Goal: Task Accomplishment & Management: Manage account settings

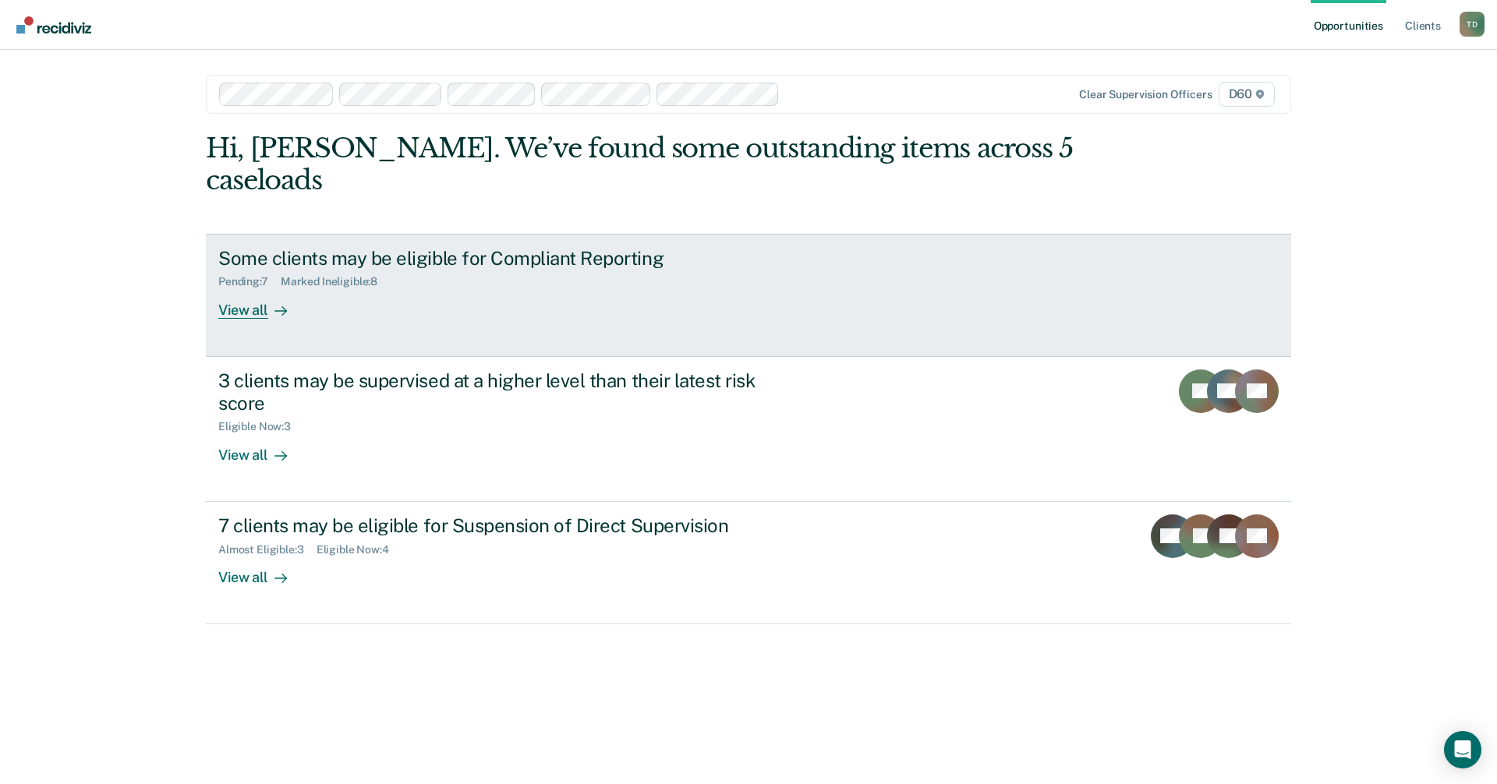
click at [255, 288] on div "View all" at bounding box center [261, 303] width 87 height 30
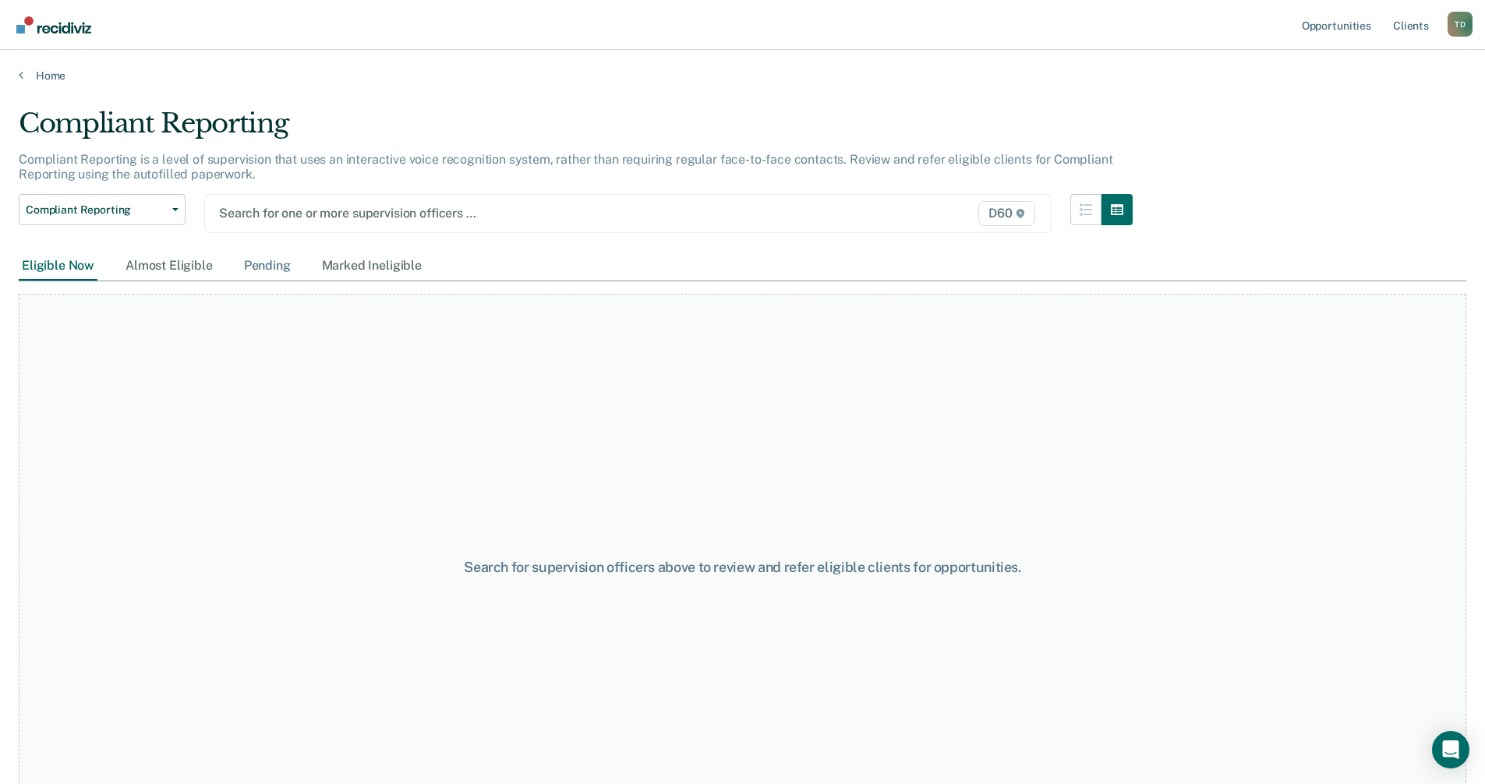
click at [256, 262] on div "Pending" at bounding box center [267, 266] width 53 height 29
click at [55, 72] on link "Home" at bounding box center [743, 76] width 1448 height 14
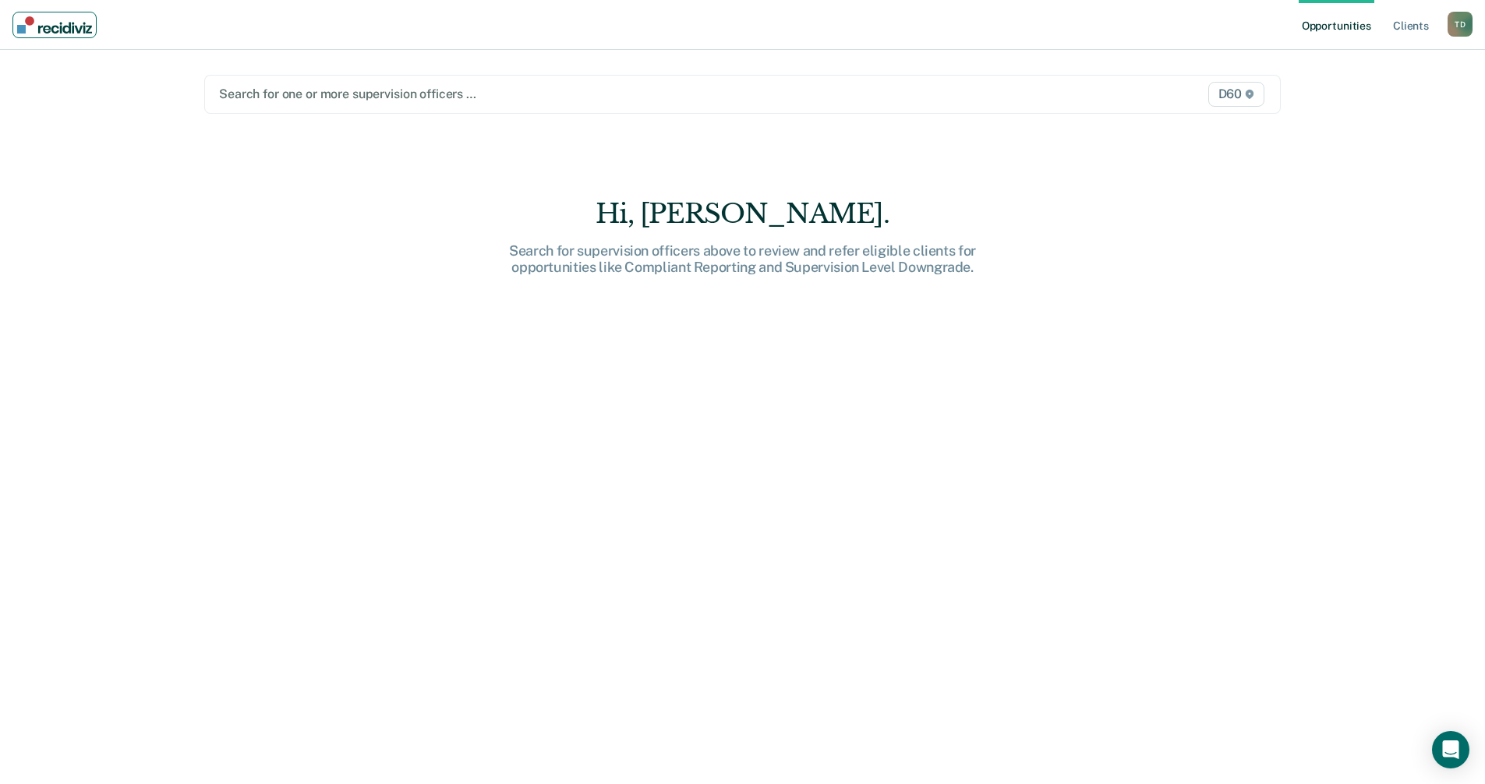
click at [62, 29] on img "Main navigation" at bounding box center [54, 24] width 75 height 17
click at [1459, 27] on div "T D" at bounding box center [1460, 24] width 25 height 25
click at [773, 466] on div "Hi, [PERSON_NAME]. Search for supervision officers above to review and refer el…" at bounding box center [742, 503] width 1077 height 610
click at [1122, 95] on div "D60" at bounding box center [1110, 94] width 315 height 25
click at [67, 27] on img "Main navigation" at bounding box center [54, 24] width 75 height 17
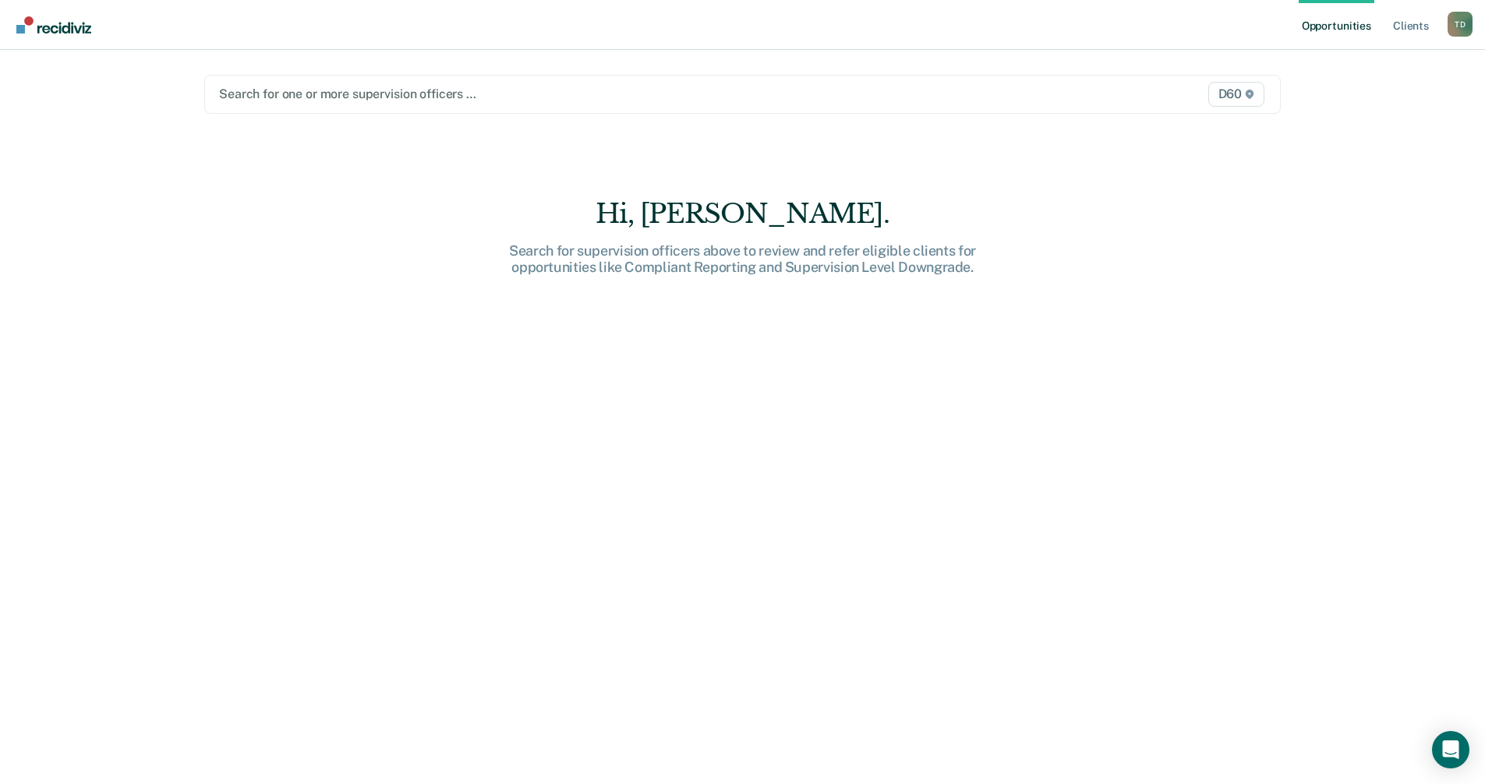
click at [299, 97] on div at bounding box center [585, 94] width 732 height 18
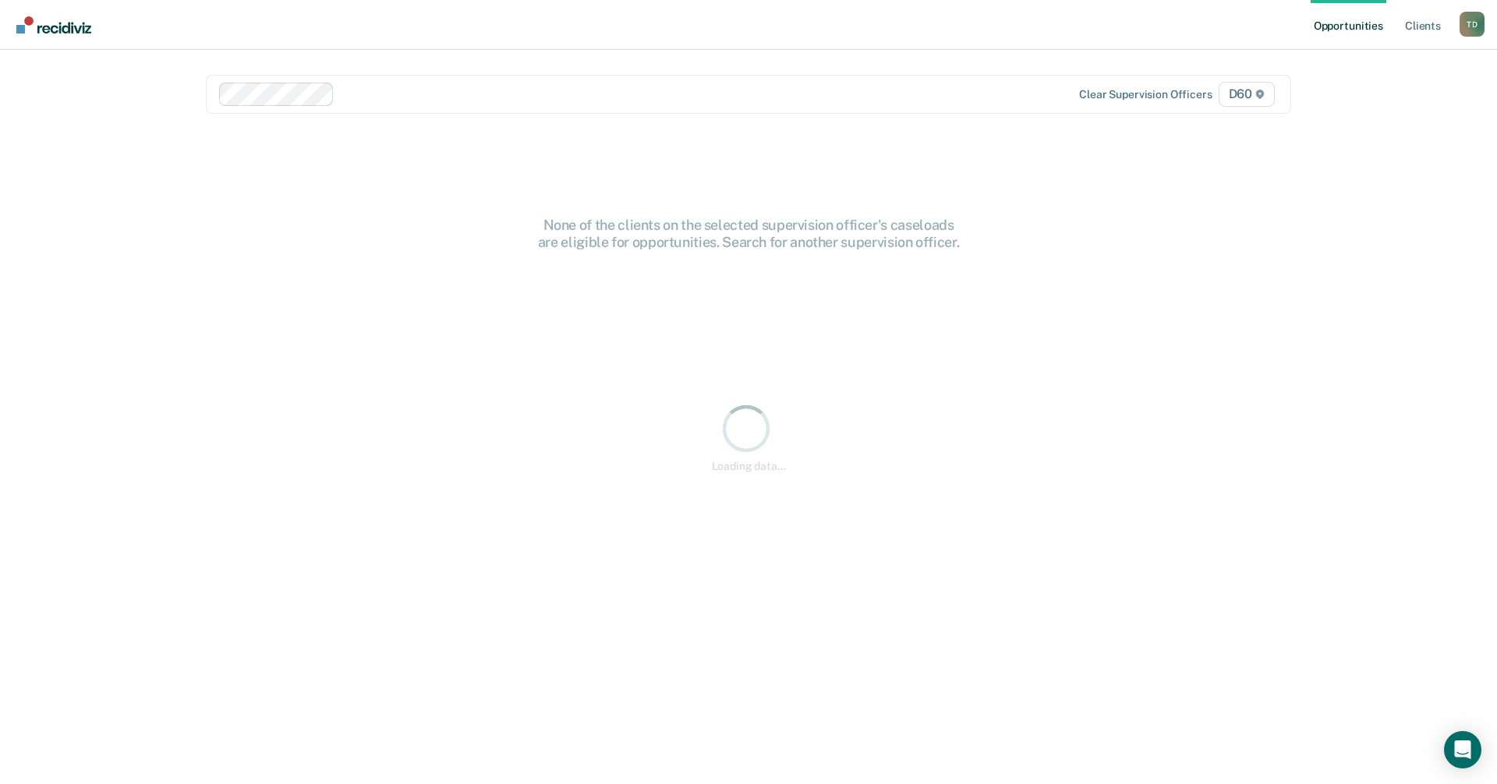
click at [426, 86] on div at bounding box center [650, 94] width 618 height 18
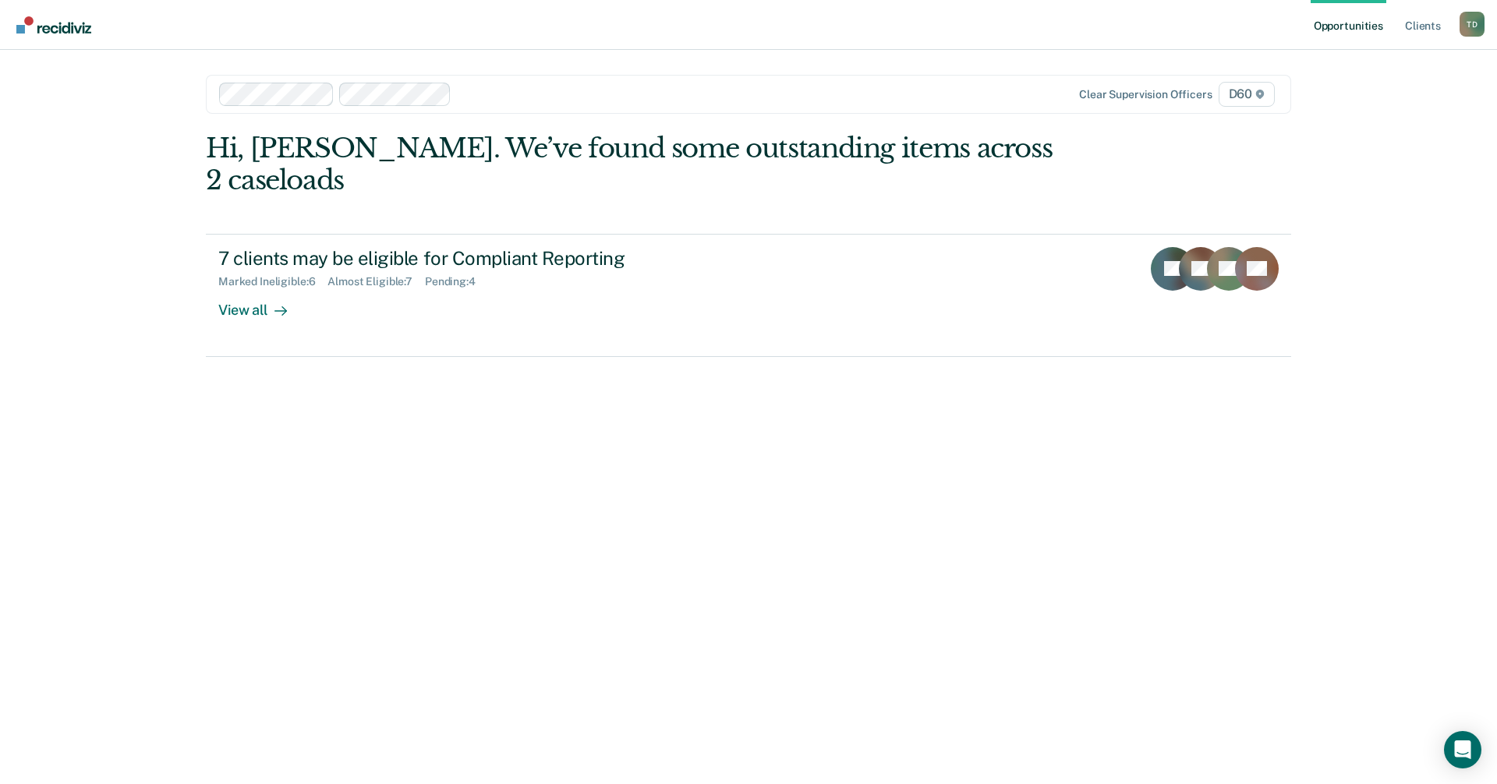
click at [466, 95] on div at bounding box center [708, 94] width 501 height 18
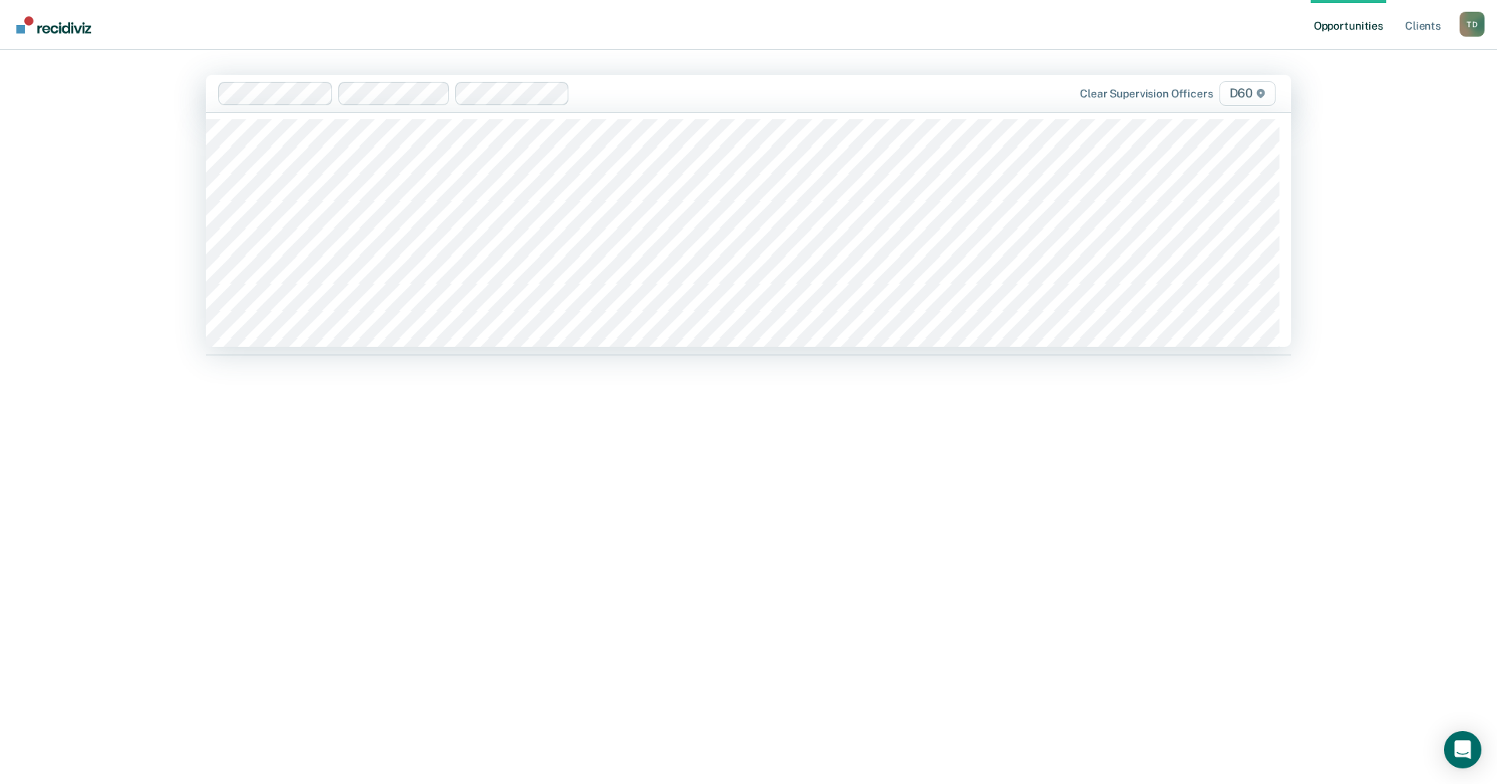
click at [583, 101] on div at bounding box center [767, 93] width 383 height 18
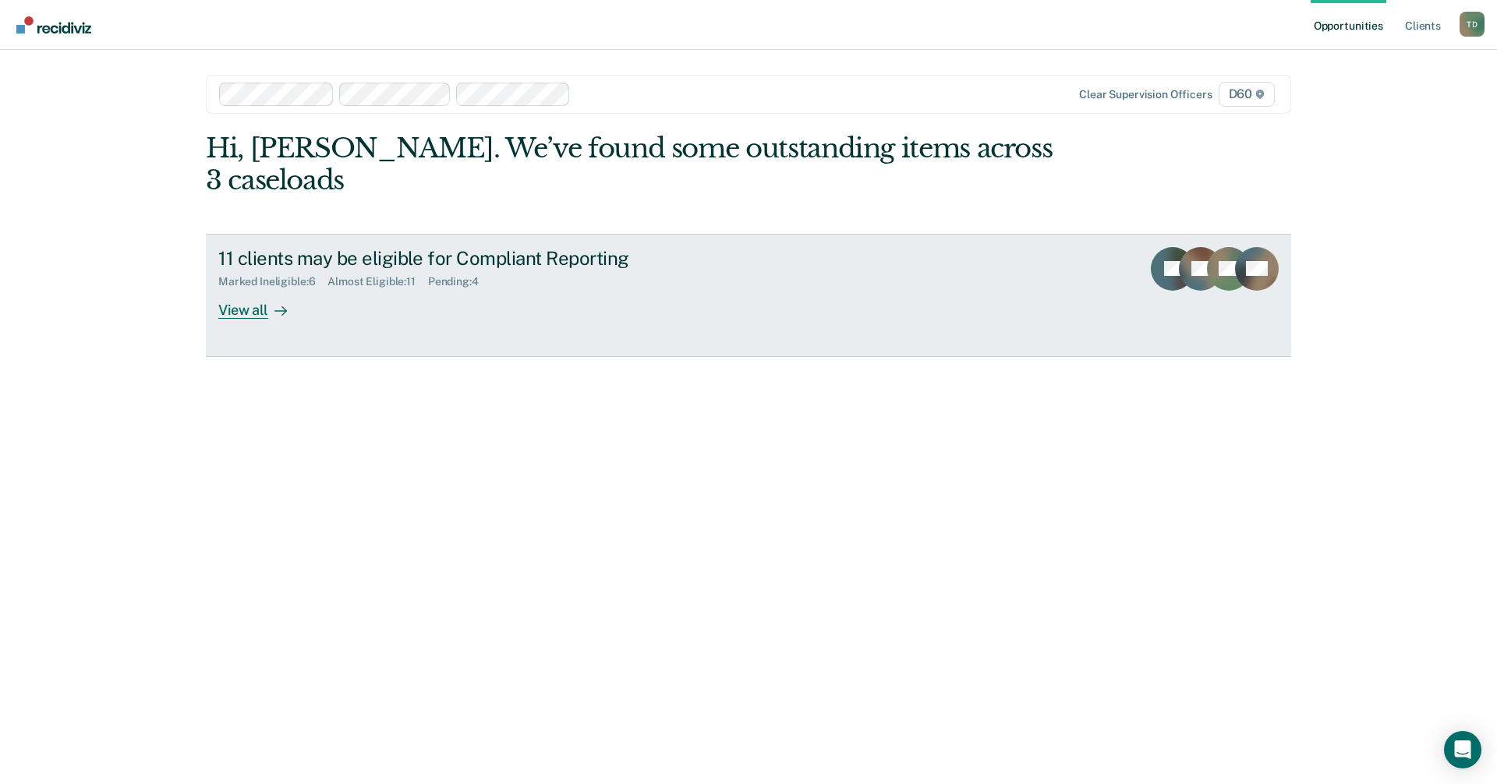
click at [477, 275] on div "Pending : 4" at bounding box center [459, 281] width 63 height 13
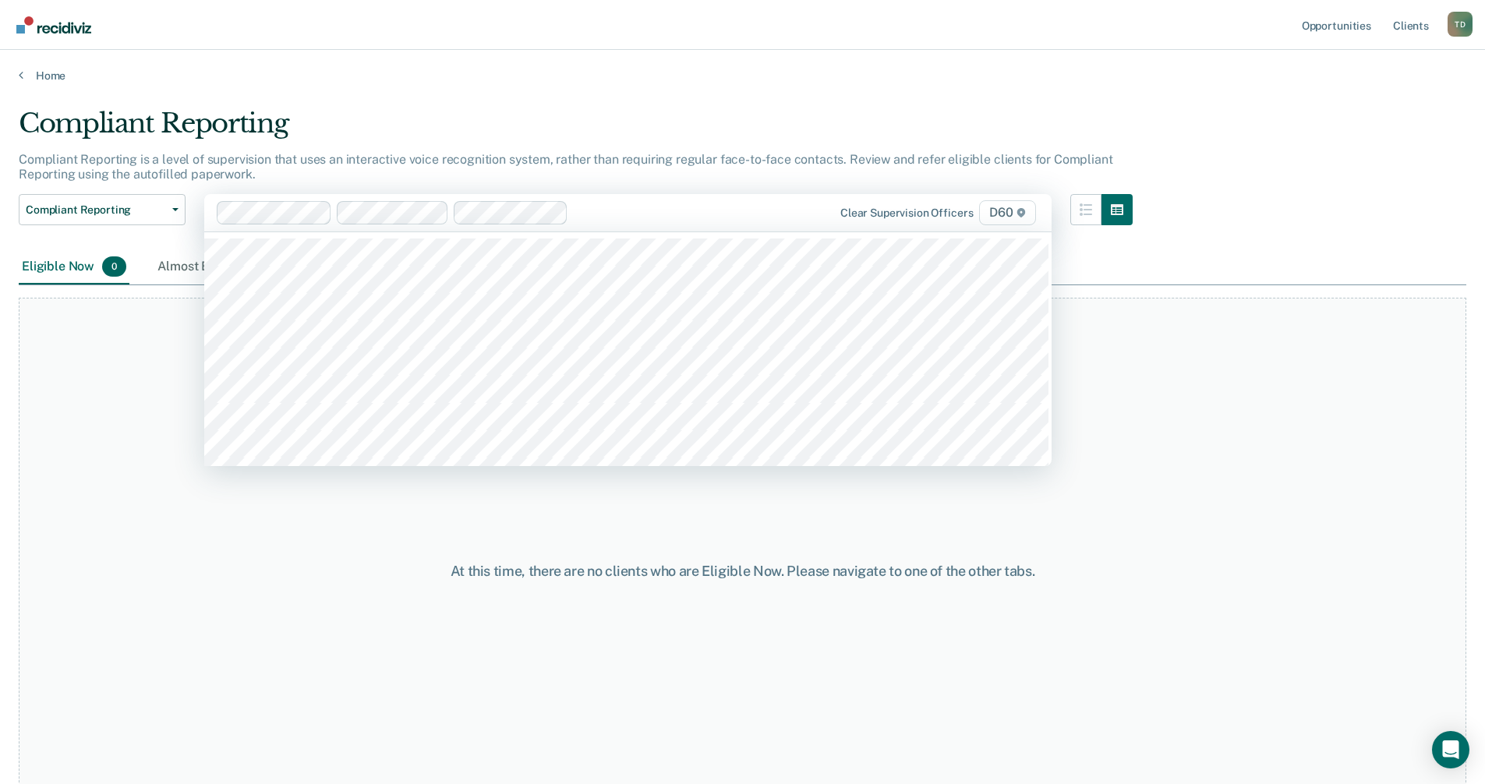
click at [589, 221] on div at bounding box center [683, 212] width 217 height 18
click at [711, 218] on div at bounding box center [745, 212] width 93 height 18
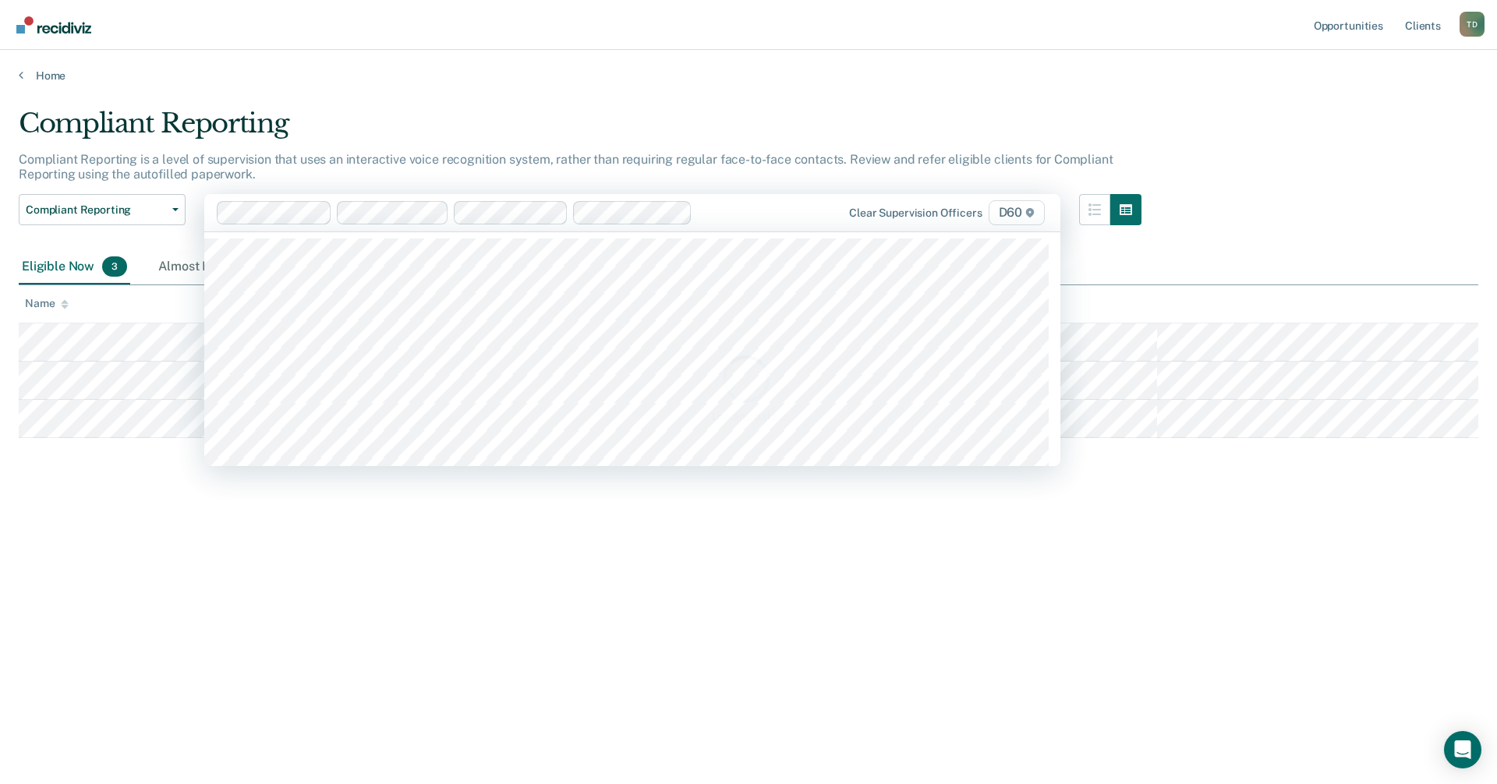
click at [285, 389] on div "Loading data..." at bounding box center [748, 388] width 1409 height 72
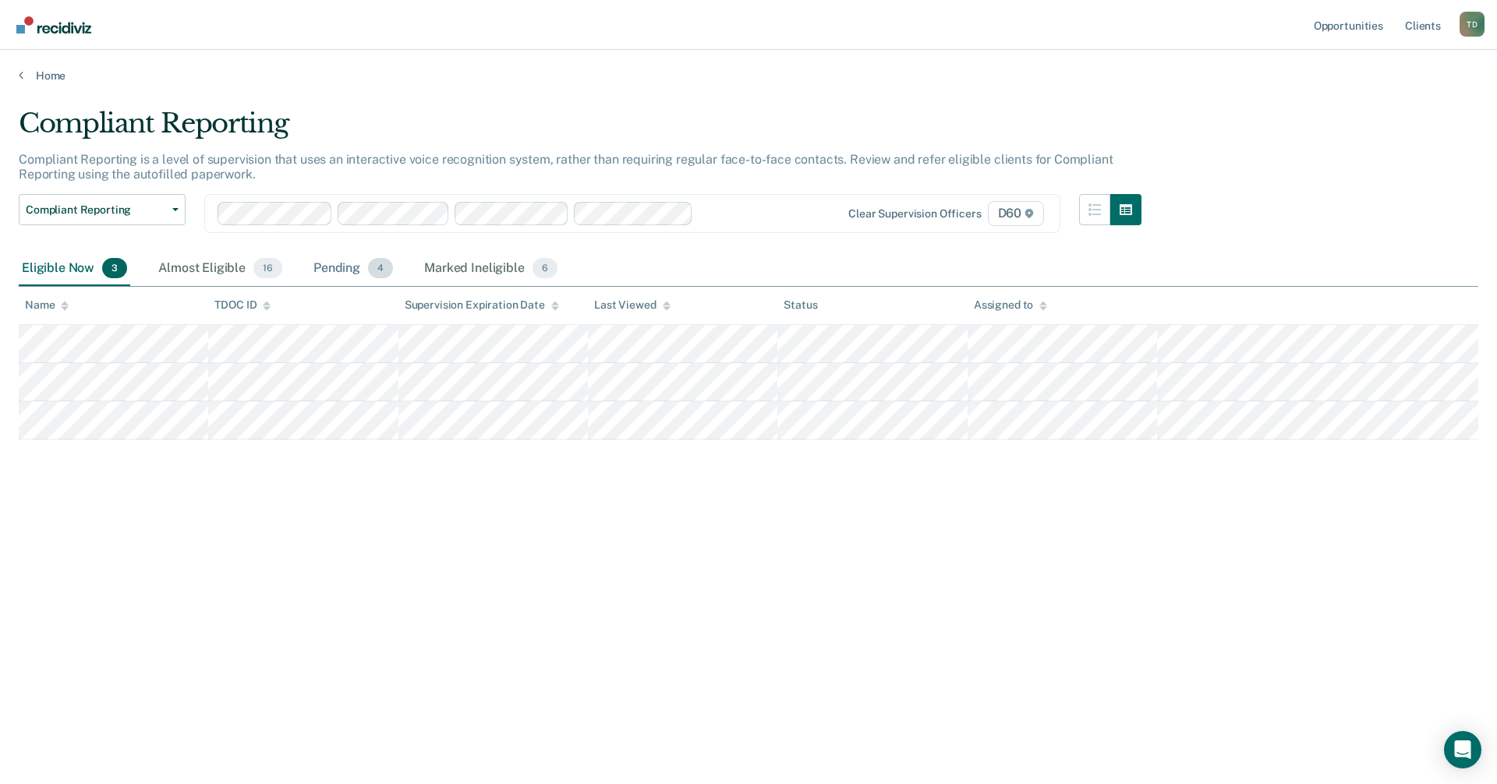
click at [337, 272] on div "Pending 4" at bounding box center [353, 269] width 86 height 34
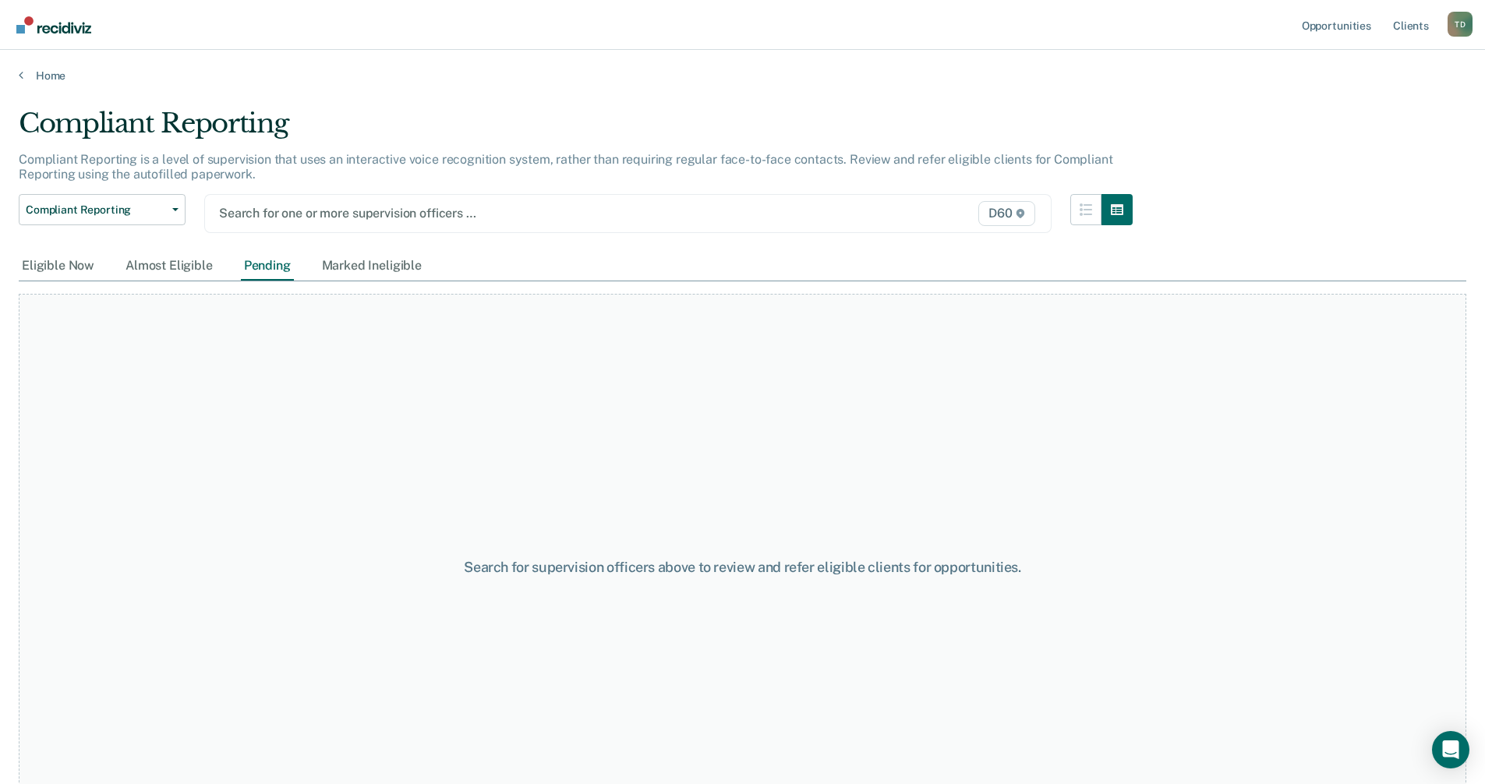
type input "k"
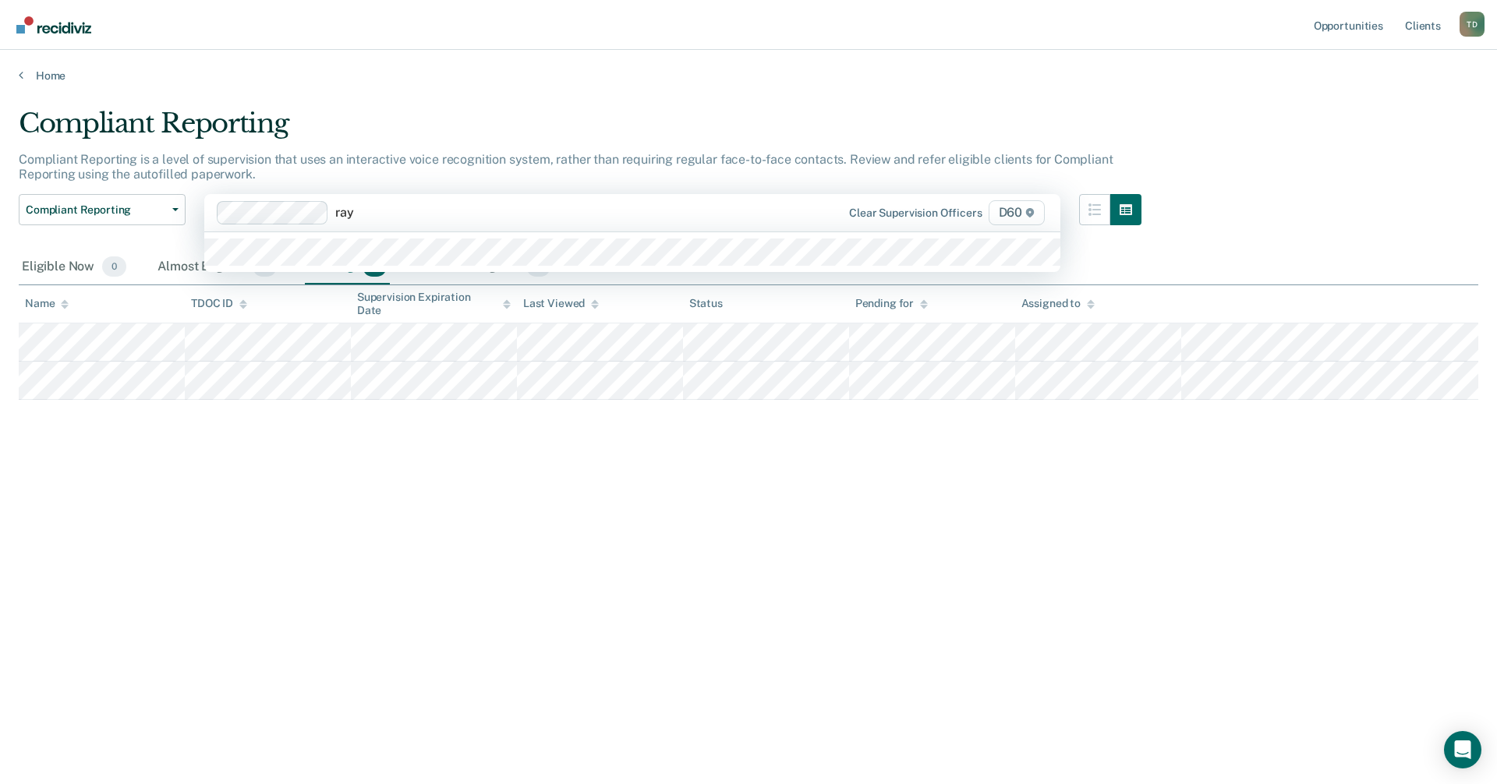
type input "raya"
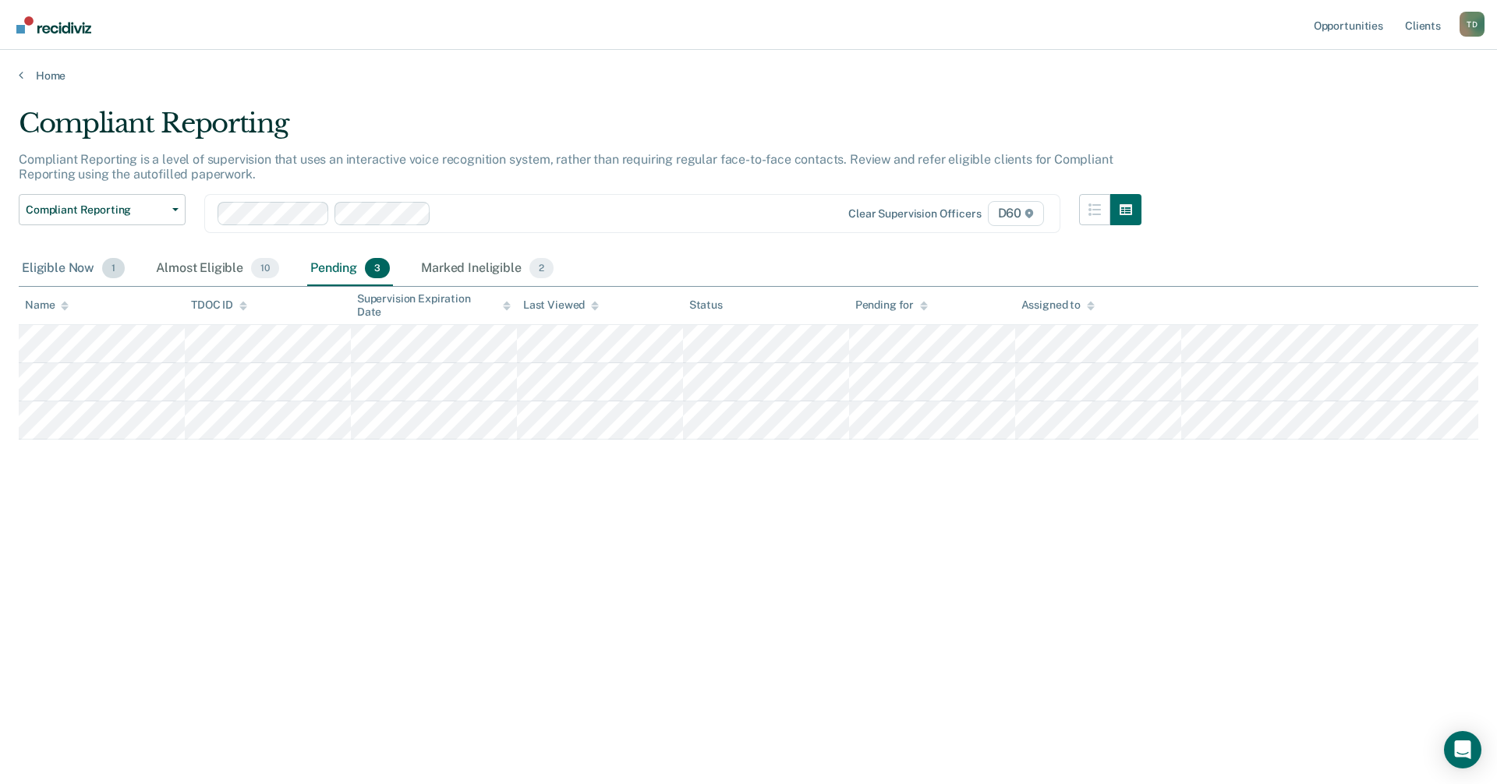
click at [79, 265] on div "Eligible Now 1" at bounding box center [73, 269] width 109 height 34
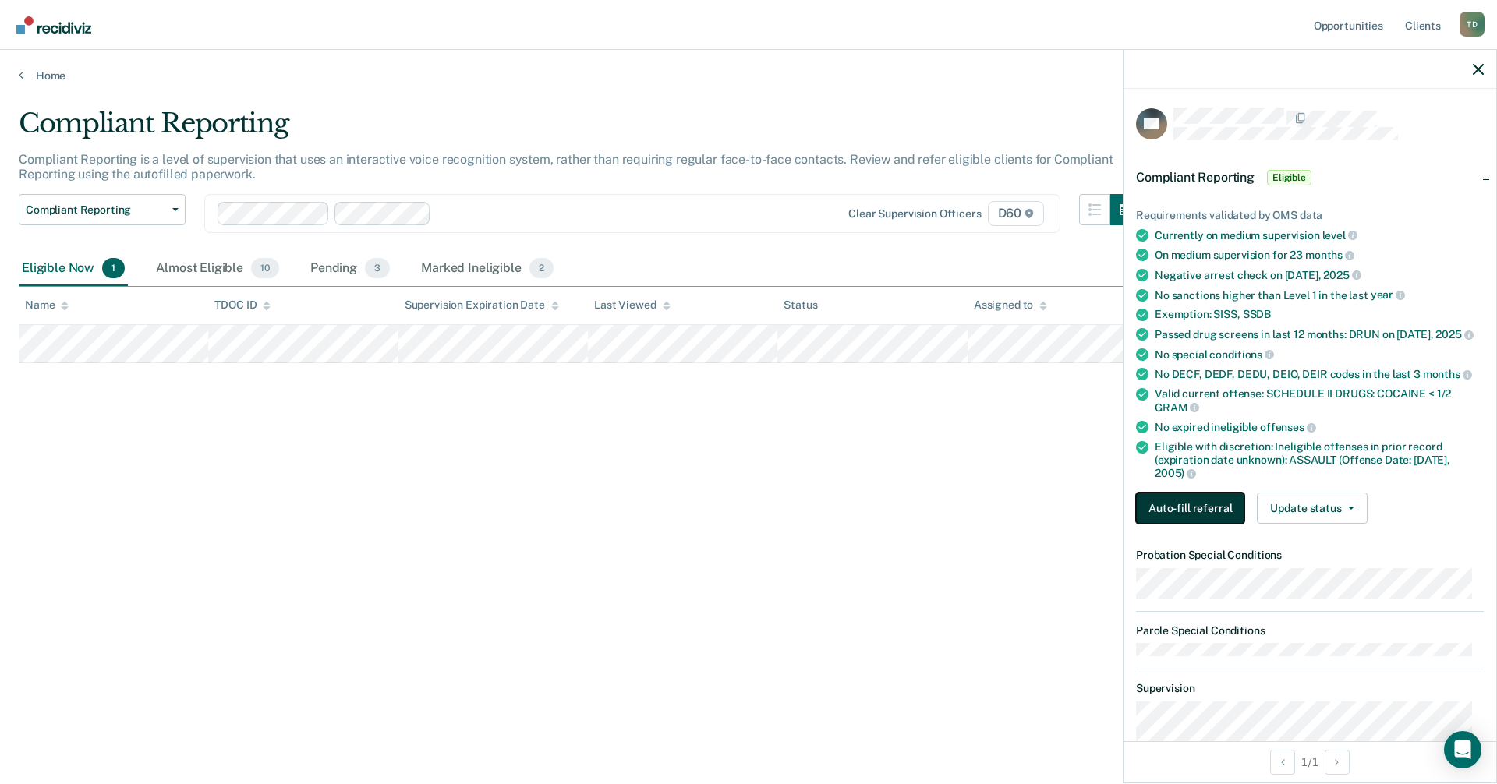
click at [1172, 519] on button "Auto-fill referral" at bounding box center [1190, 508] width 108 height 31
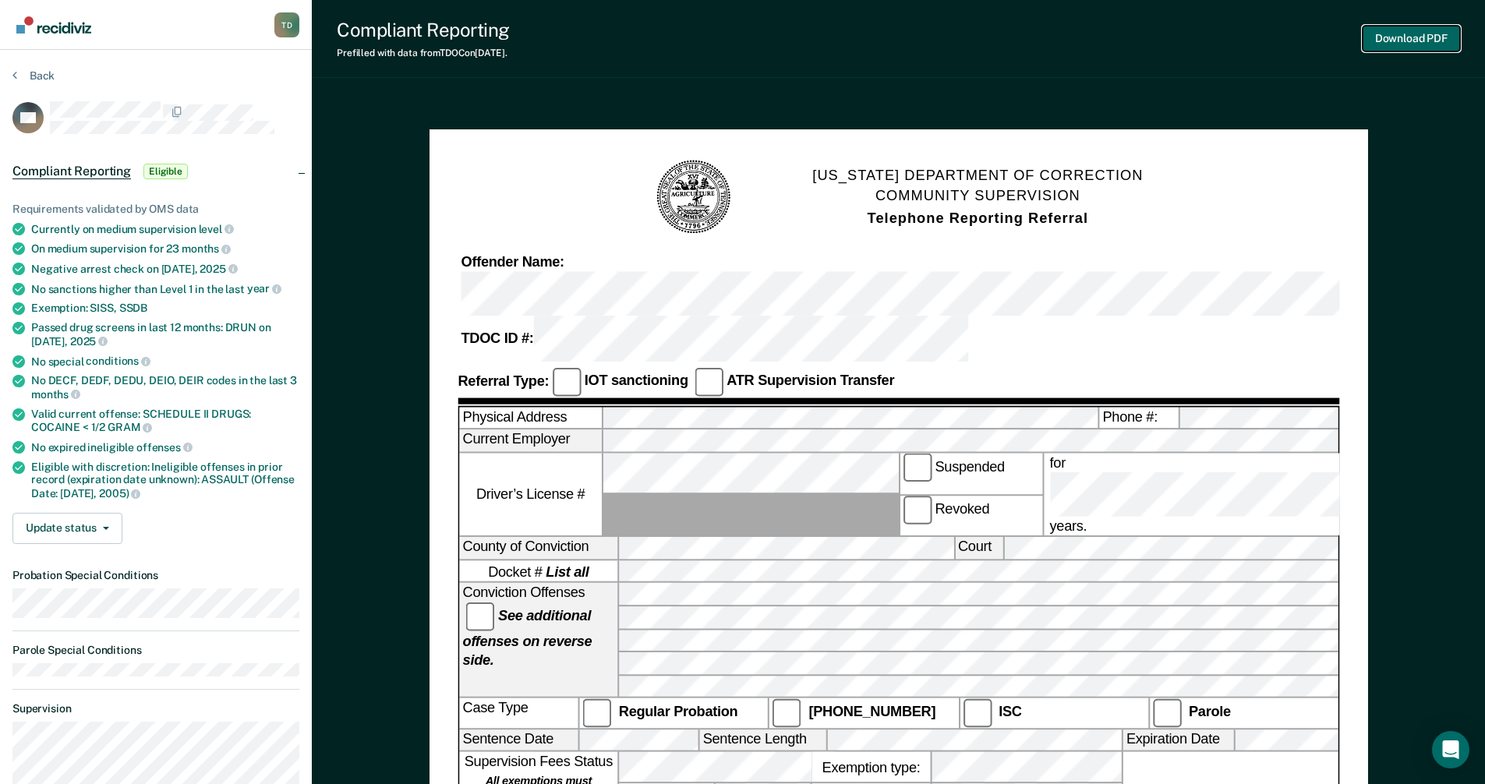
click at [1373, 38] on button "Download PDF" at bounding box center [1411, 39] width 97 height 26
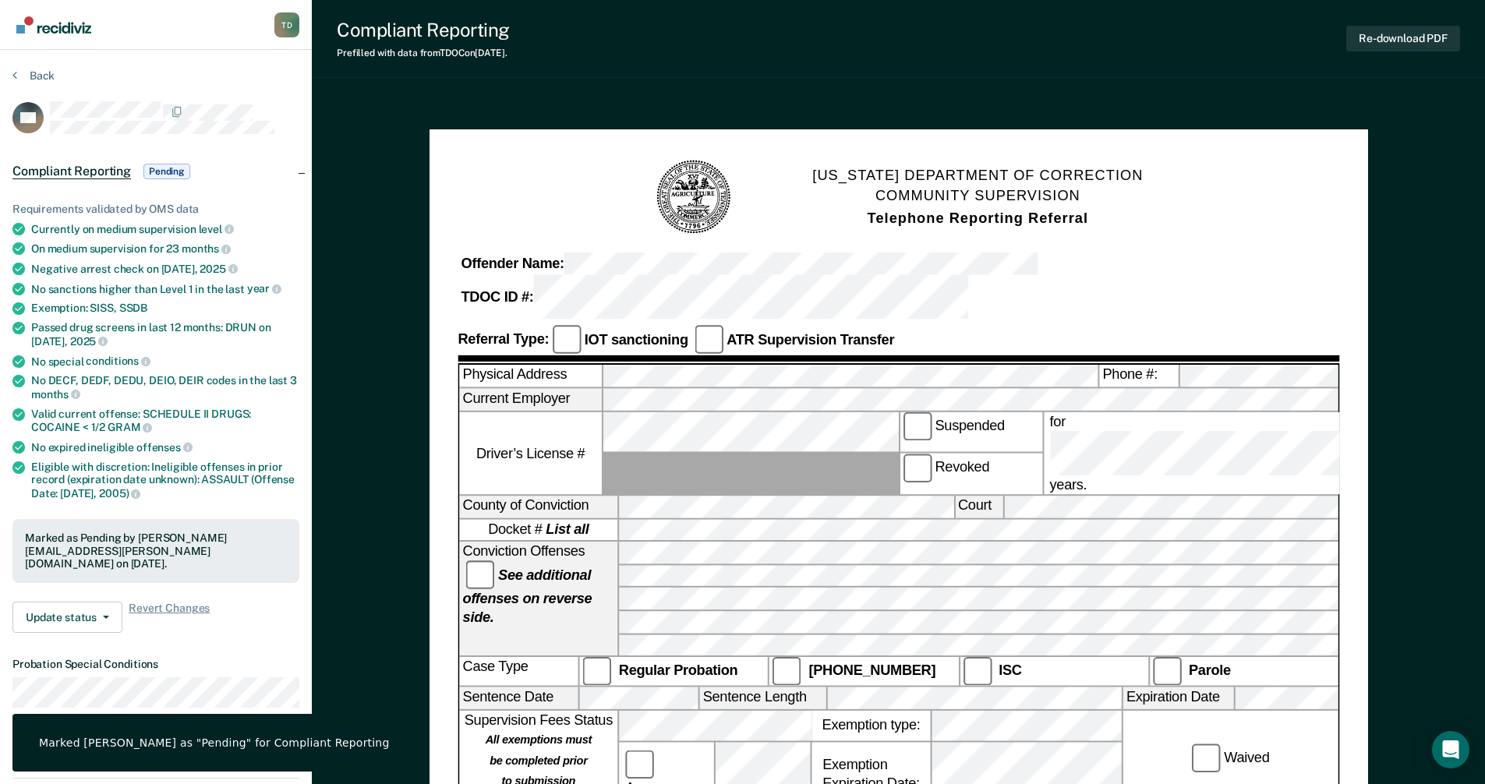
click at [55, 79] on div "Back" at bounding box center [155, 85] width 287 height 33
click at [45, 76] on button "Back" at bounding box center [33, 76] width 42 height 14
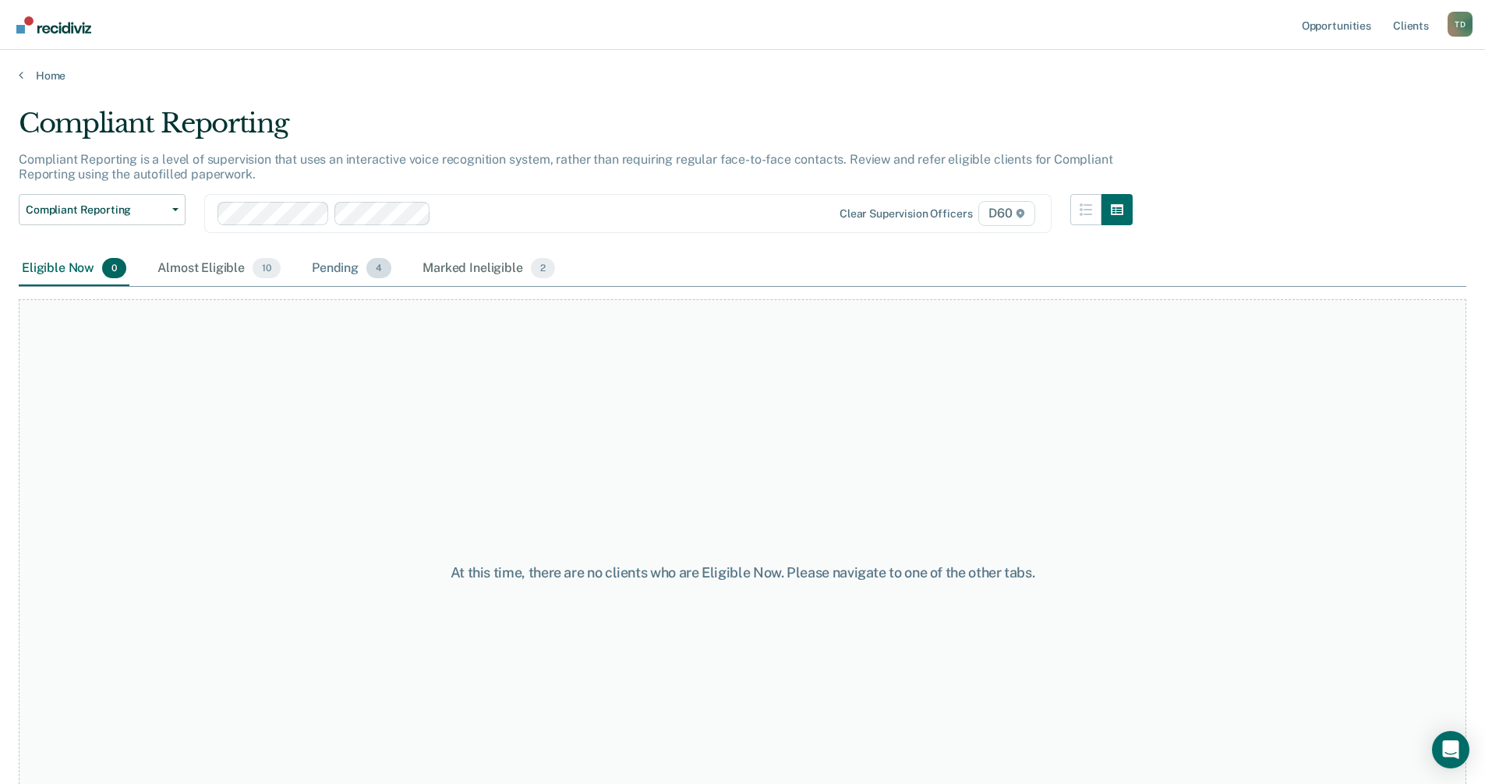
click at [334, 273] on div "Pending 4" at bounding box center [352, 269] width 86 height 34
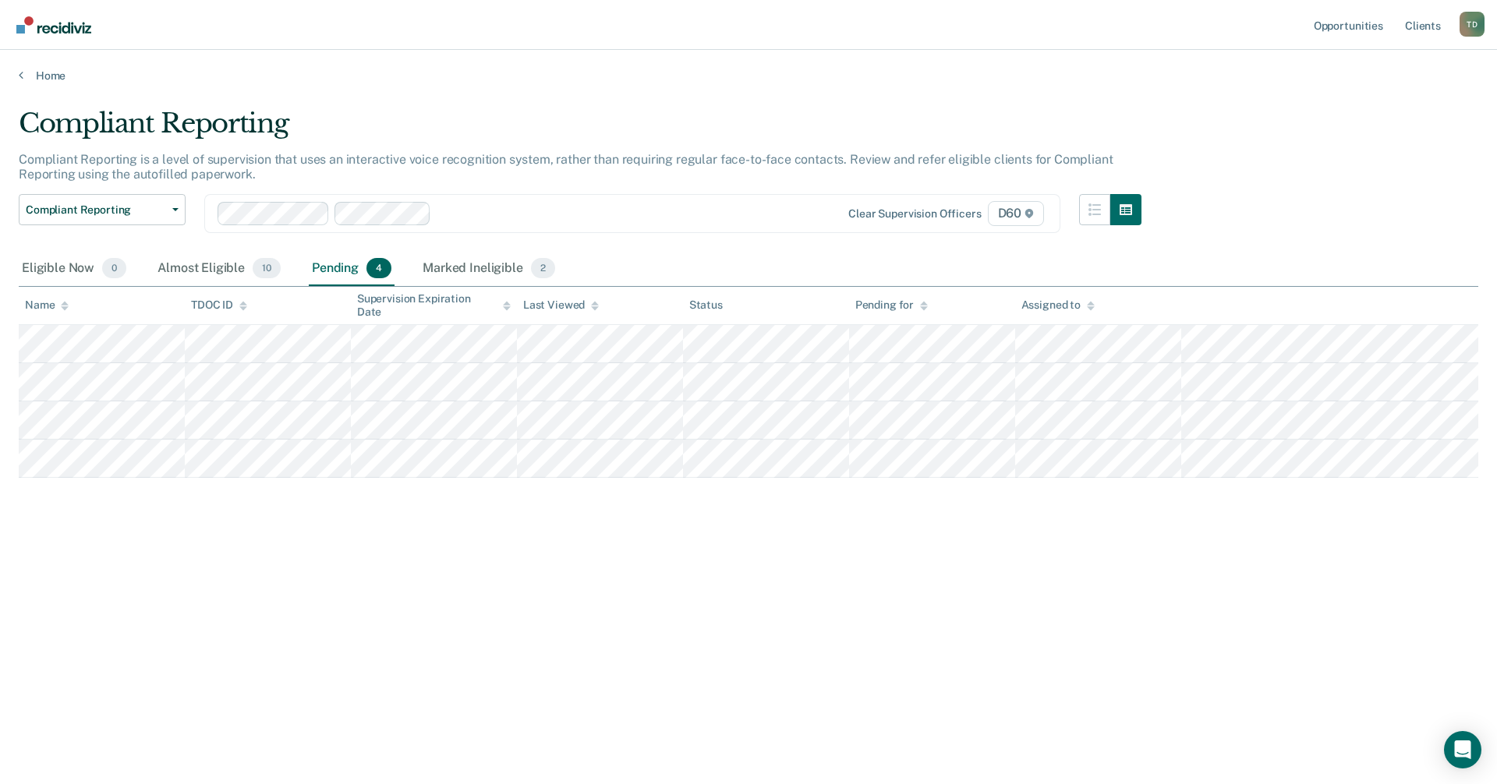
click at [471, 205] on div at bounding box center [616, 213] width 359 height 18
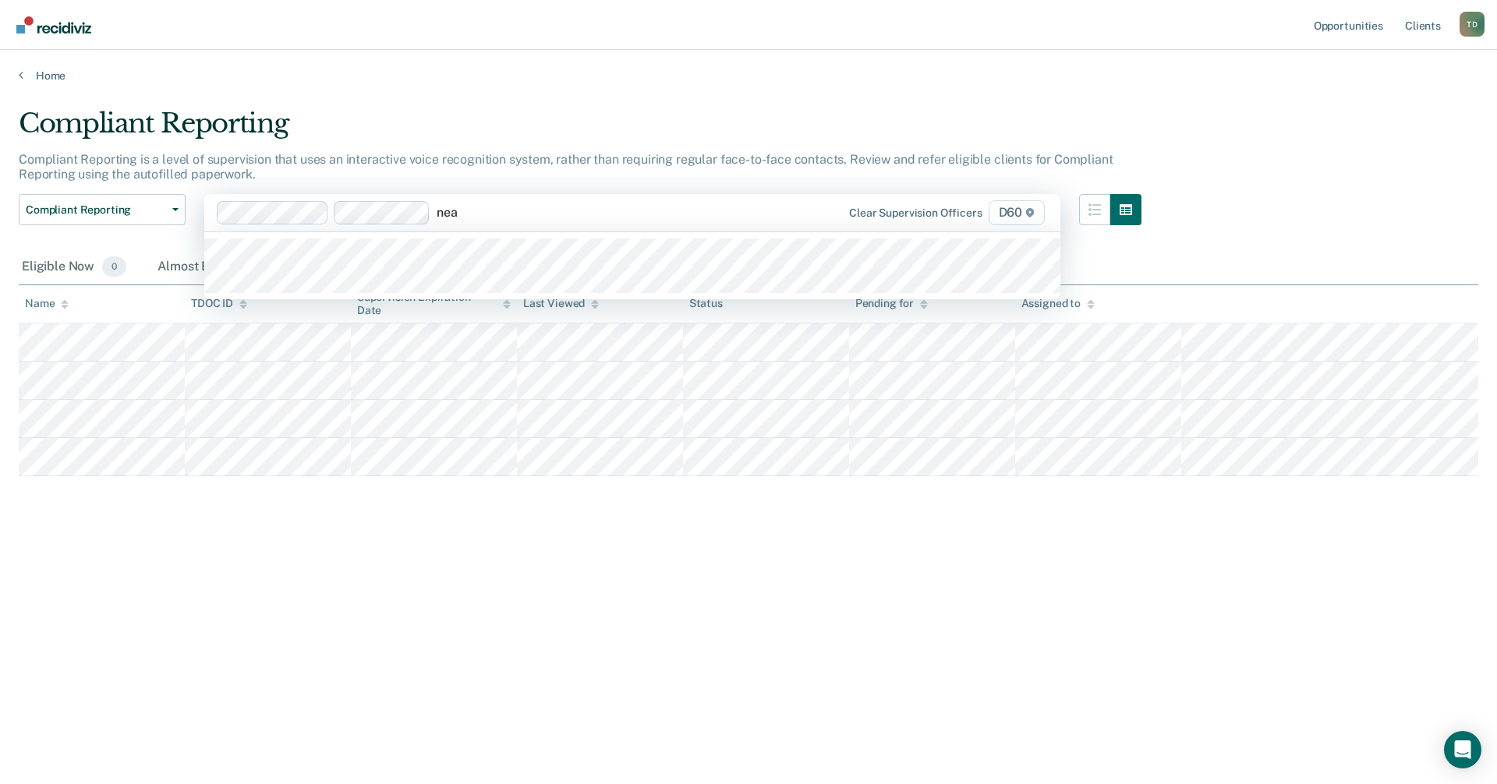
type input "neal"
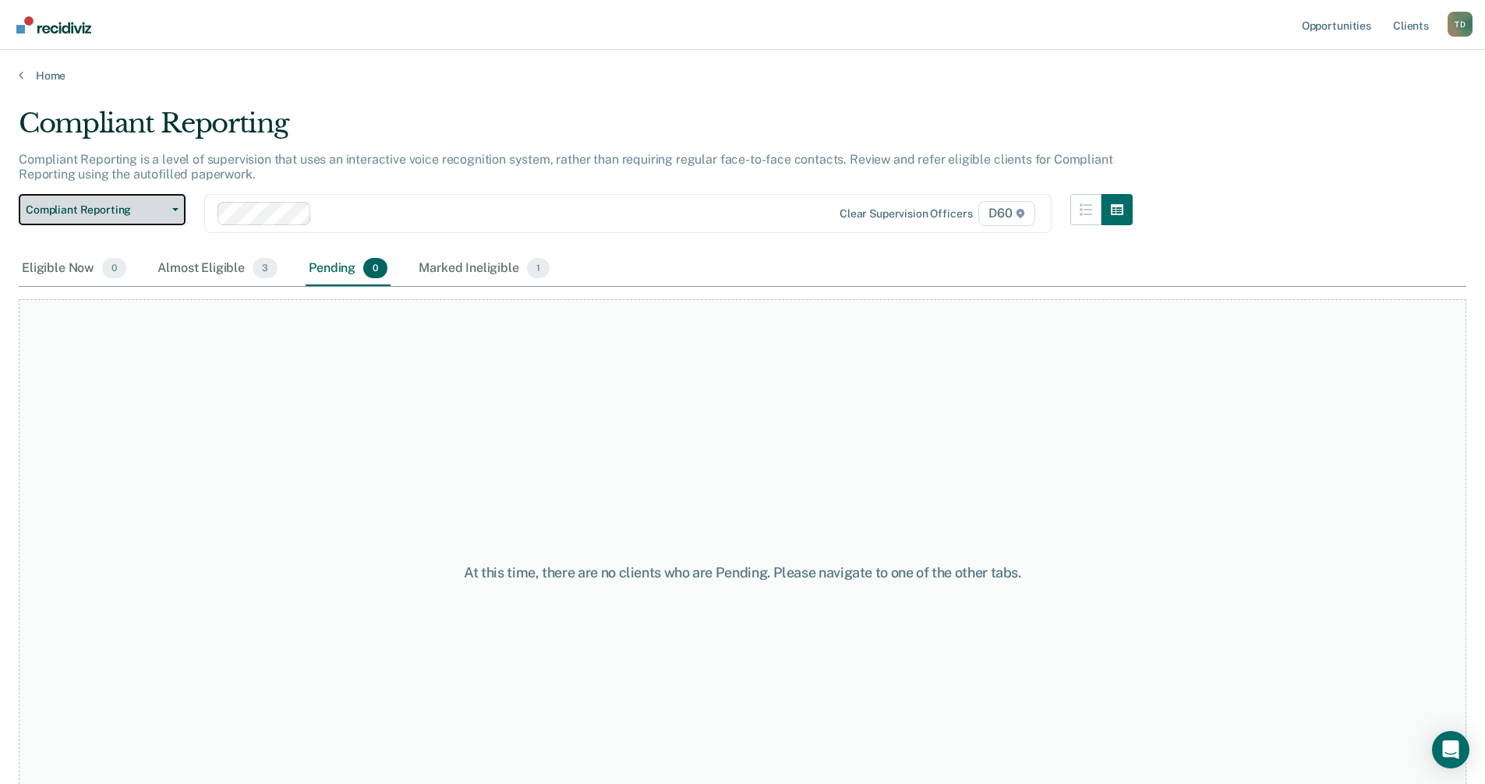
click at [180, 205] on button "Compliant Reporting" at bounding box center [102, 209] width 167 height 31
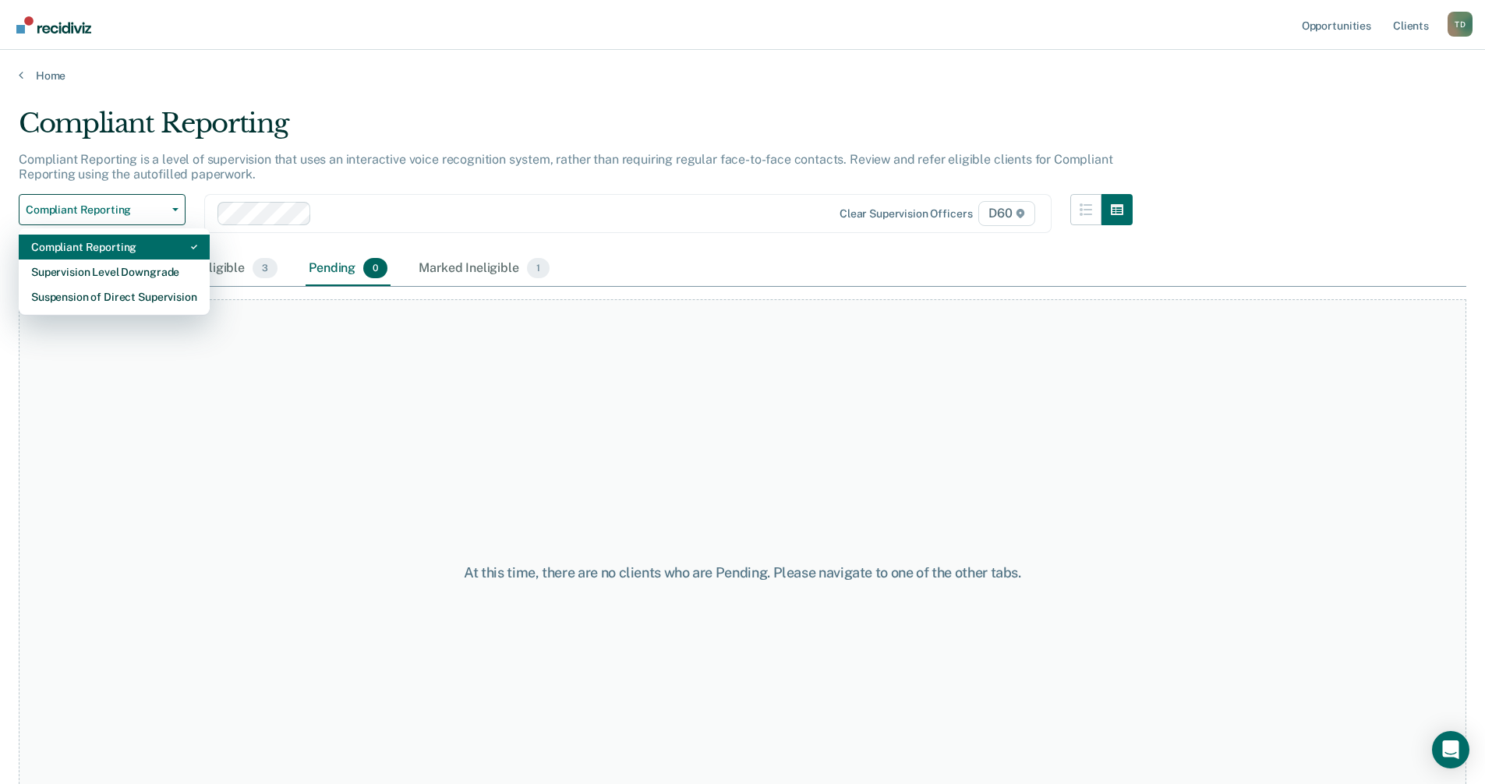
click at [100, 249] on div "Compliant Reporting" at bounding box center [114, 247] width 166 height 25
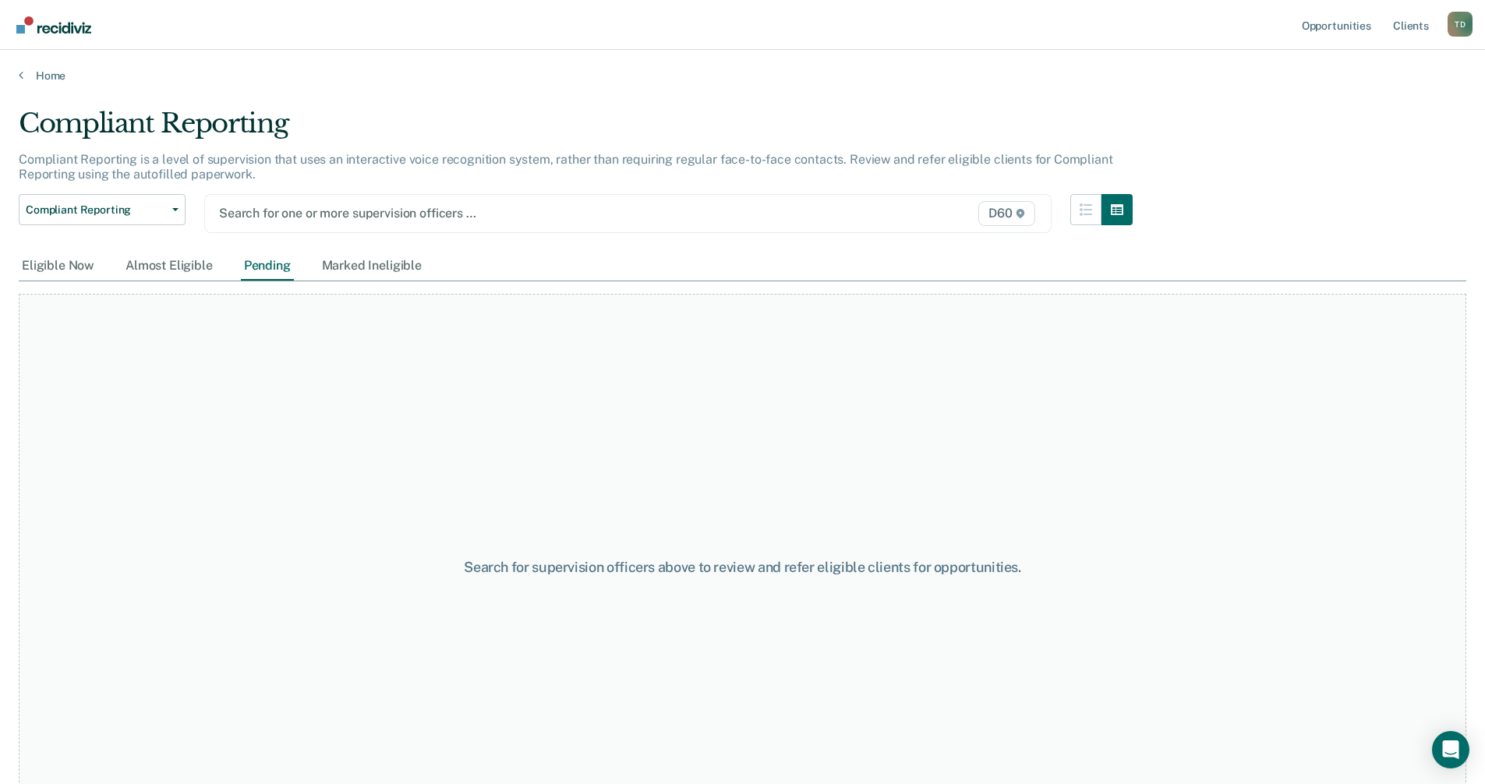
click at [261, 214] on div at bounding box center [504, 213] width 571 height 18
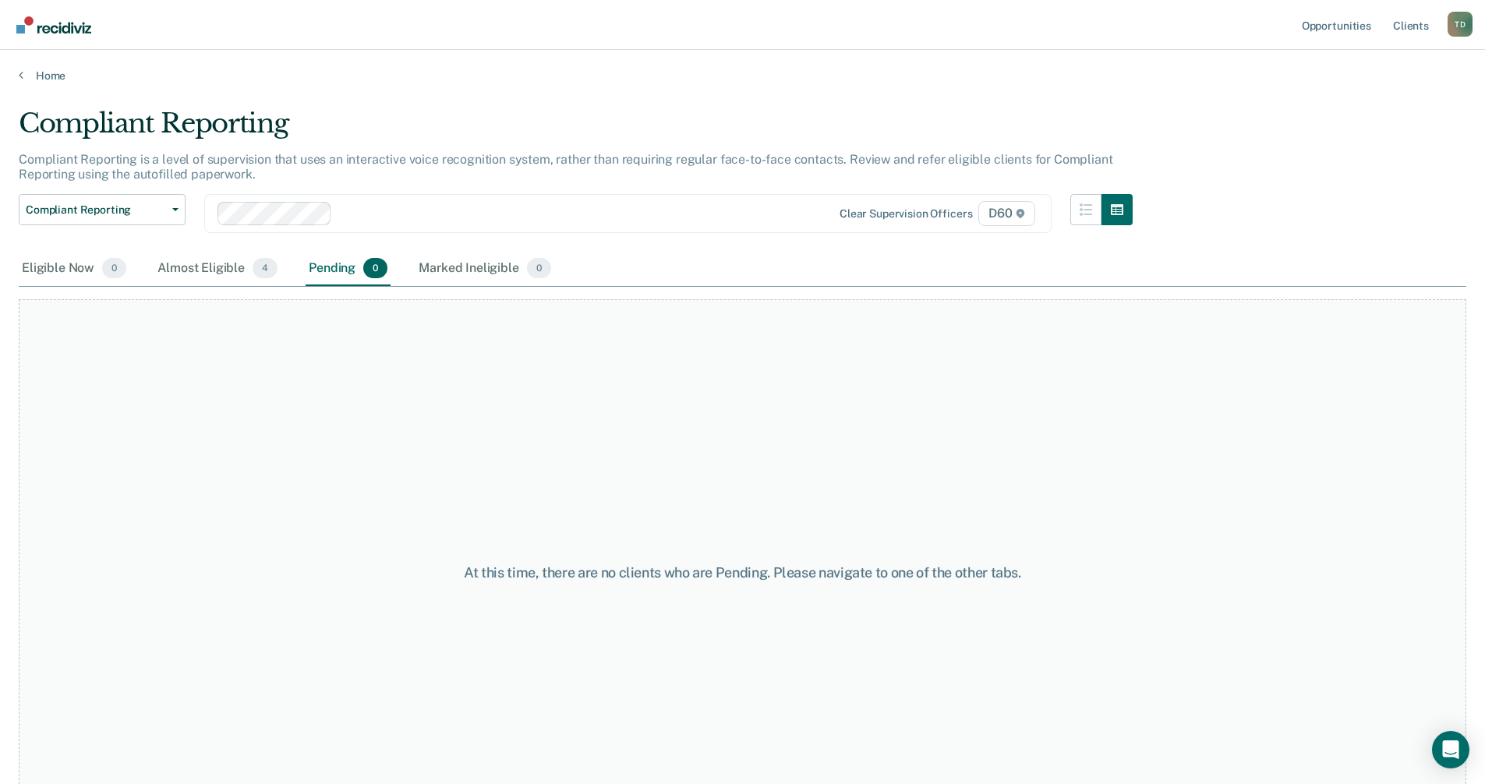
type input "w"
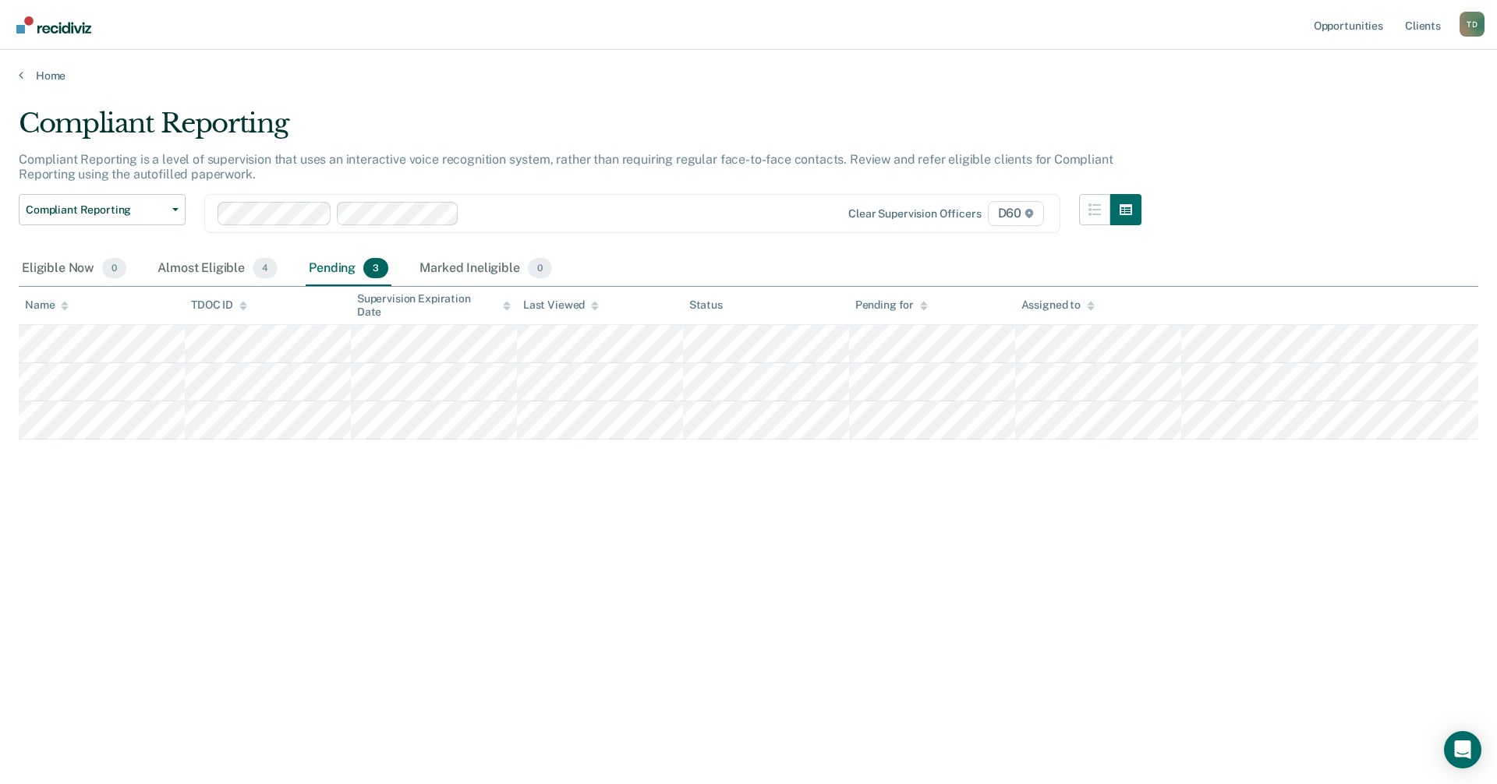
type input "p"
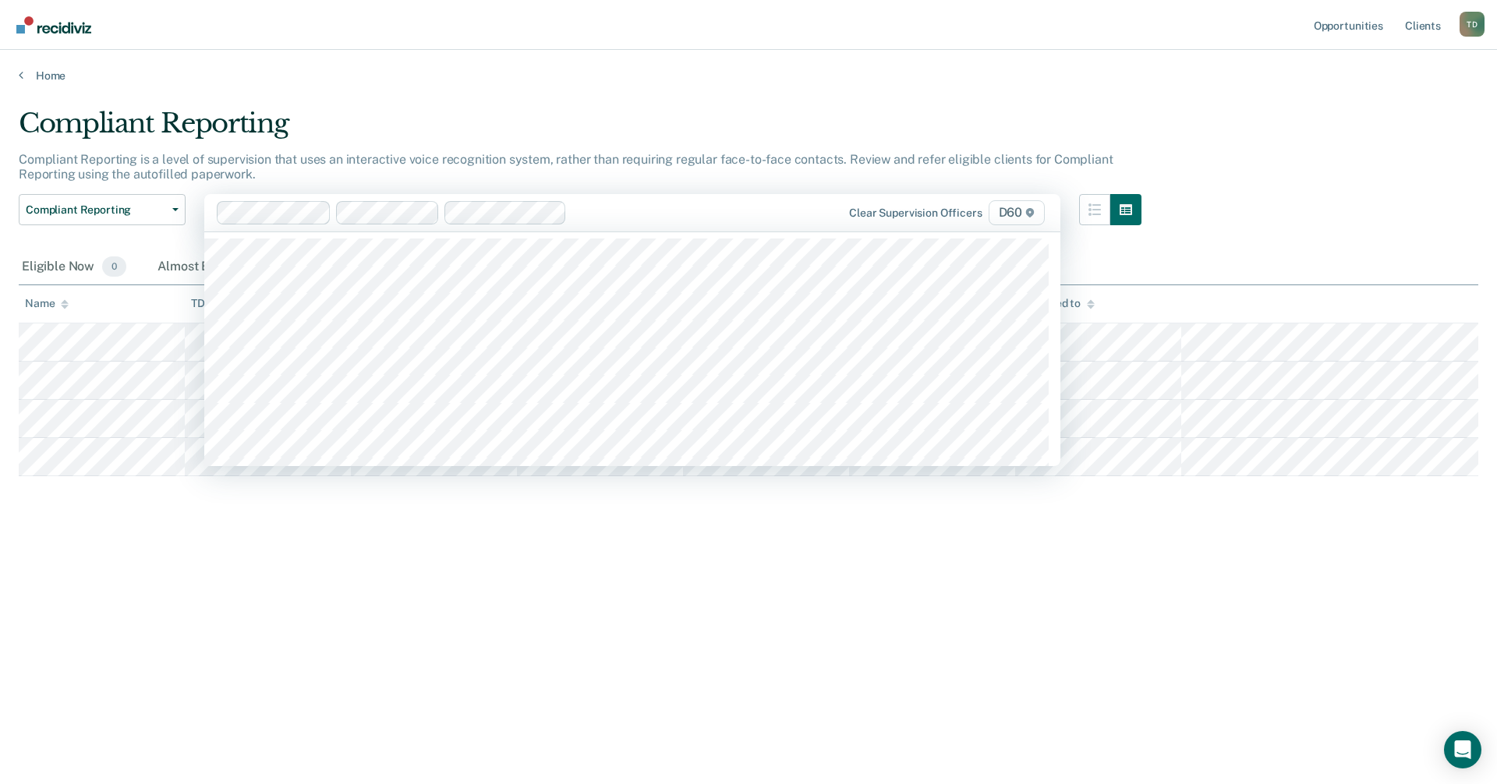
click at [605, 215] on div at bounding box center [685, 212] width 224 height 18
click at [711, 225] on div "Clear supervision officers D60" at bounding box center [632, 212] width 856 height 37
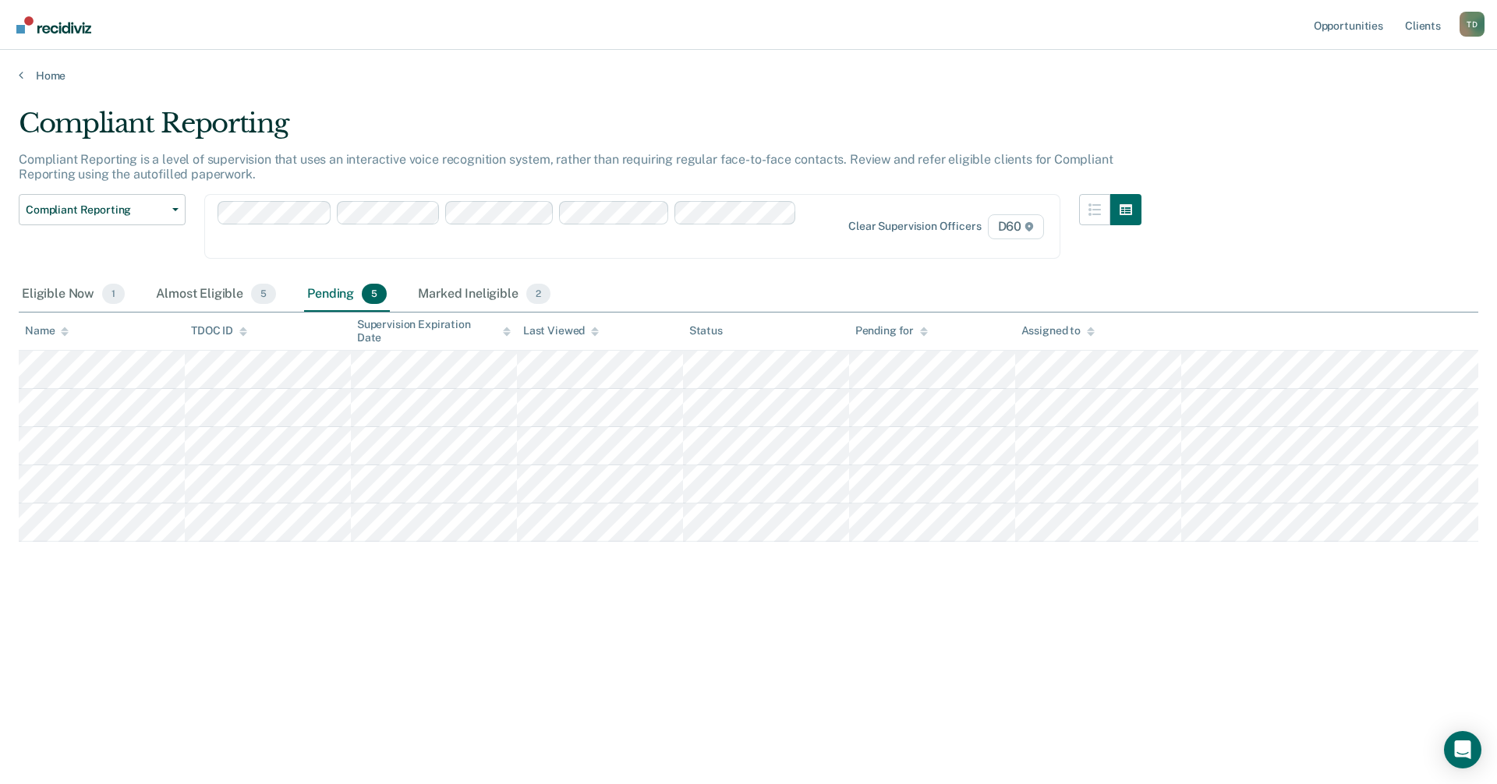
click at [809, 217] on div "Clear supervision officers D60" at bounding box center [922, 226] width 249 height 25
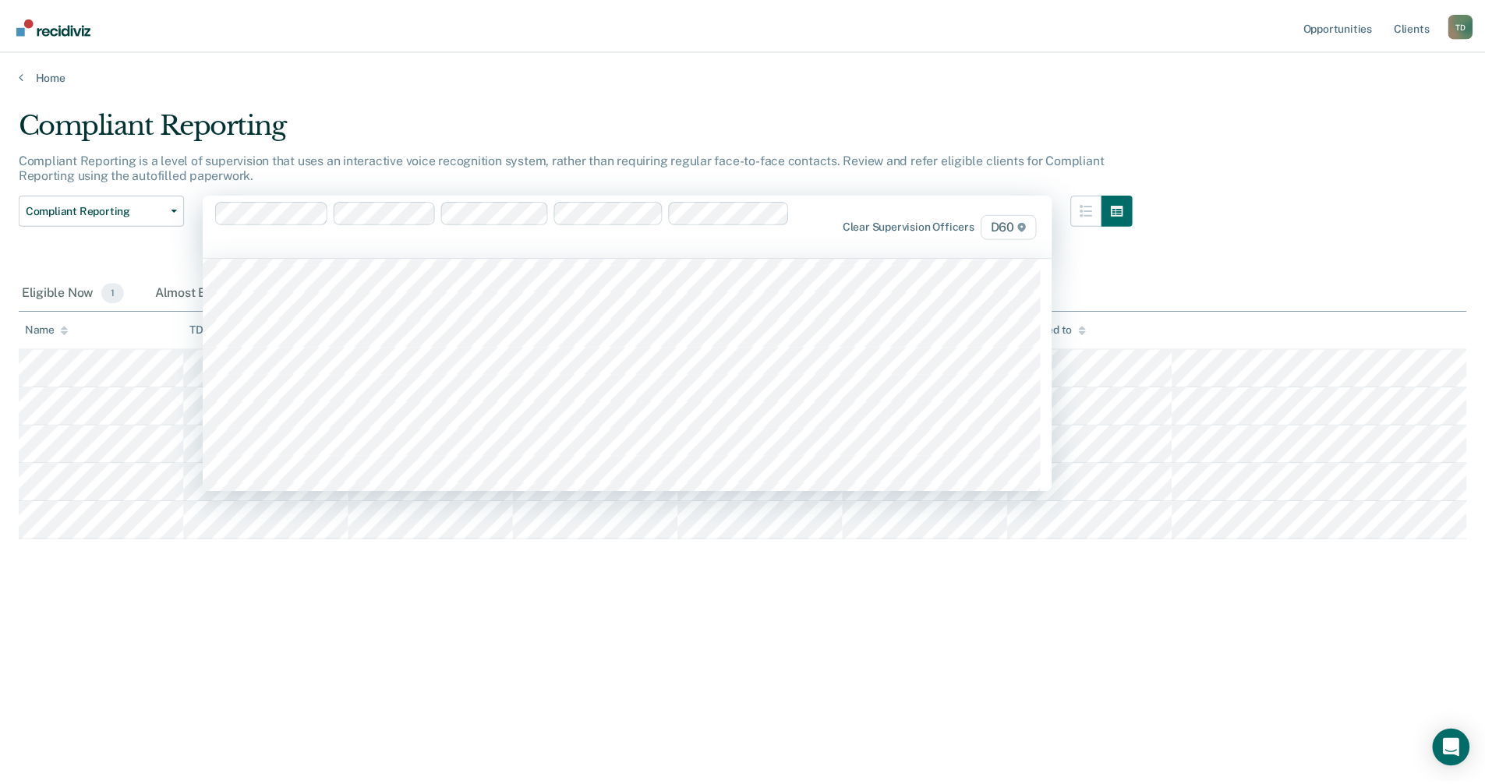
scroll to position [333, 0]
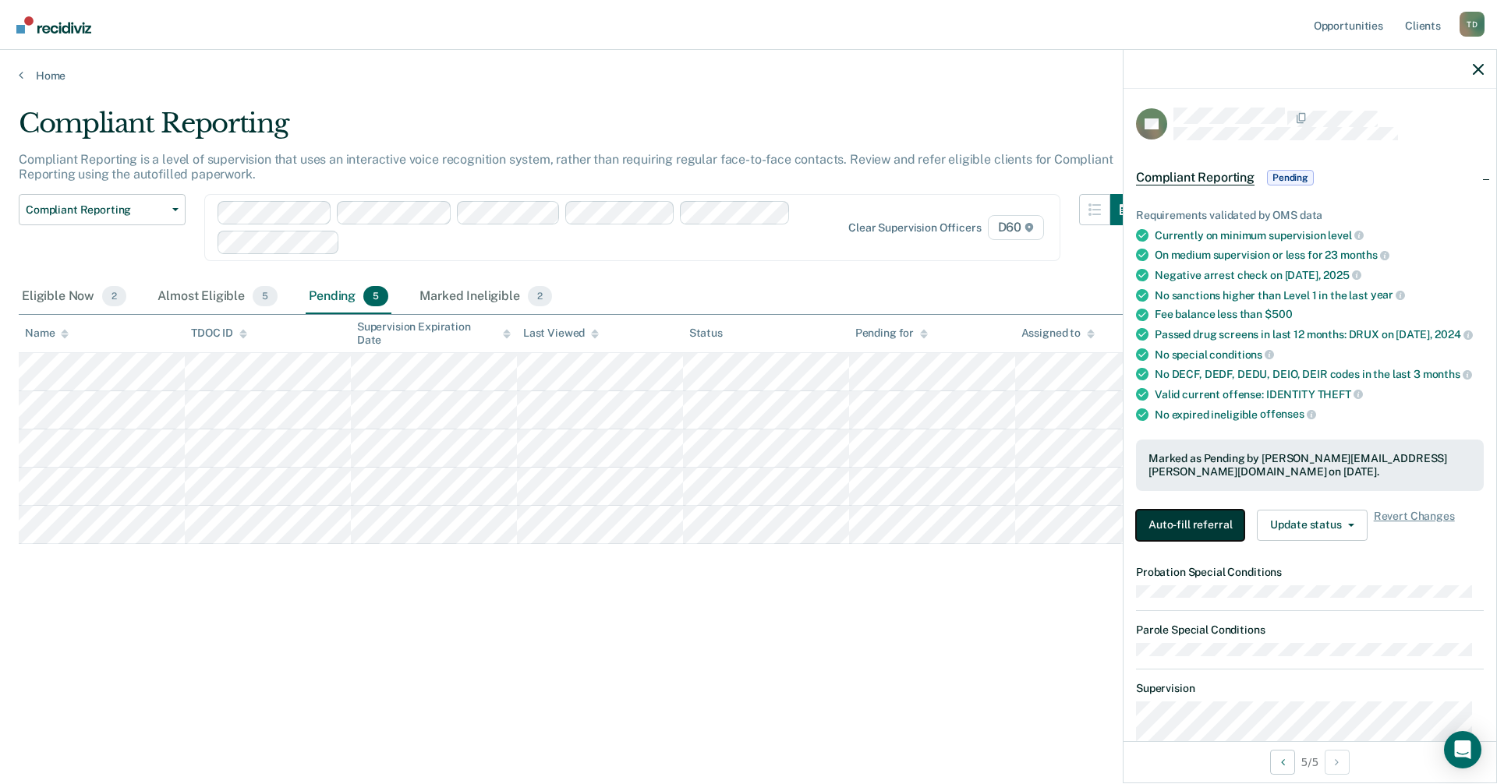
click at [1154, 525] on button "Auto-fill referral" at bounding box center [1190, 525] width 108 height 31
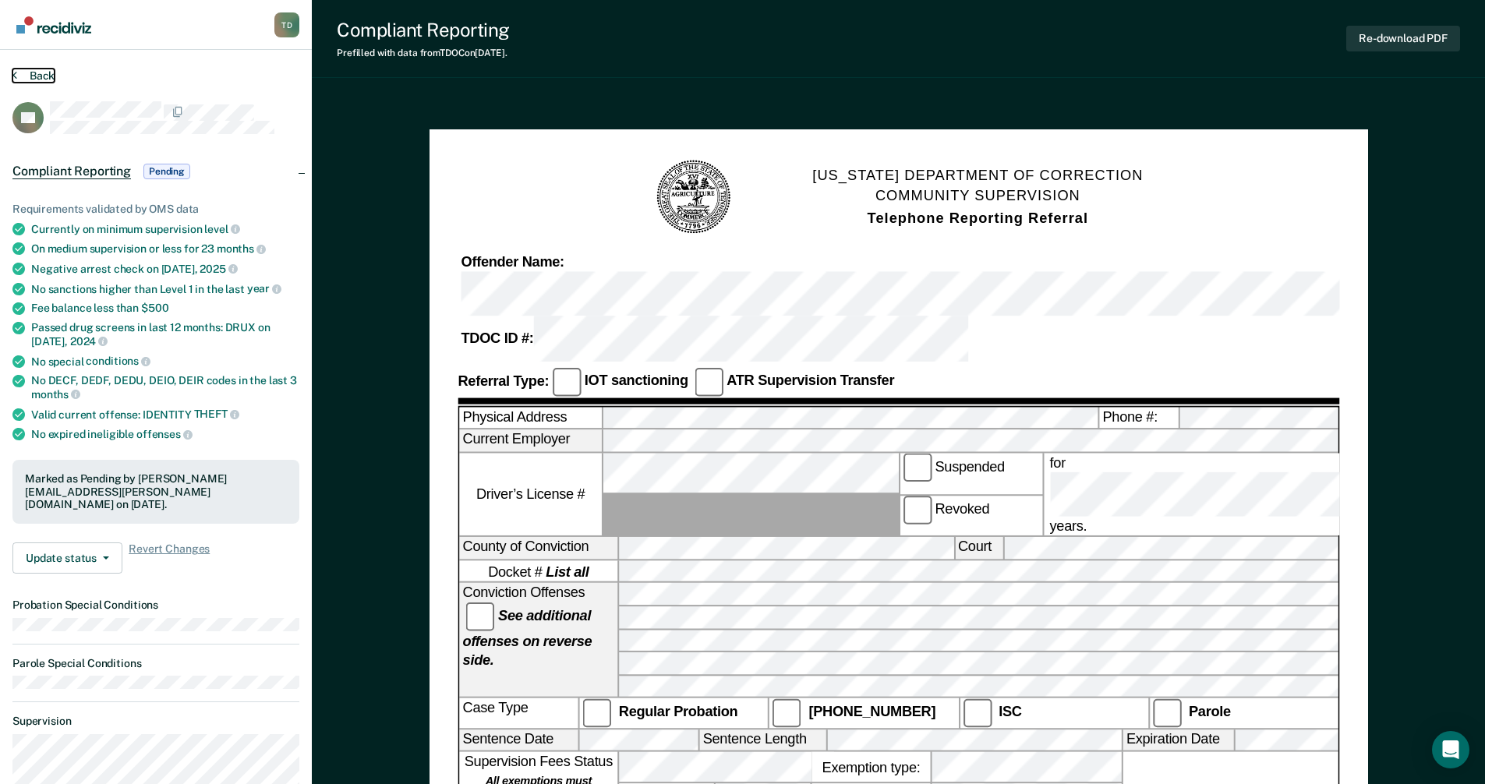
click at [37, 76] on button "Back" at bounding box center [33, 76] width 42 height 14
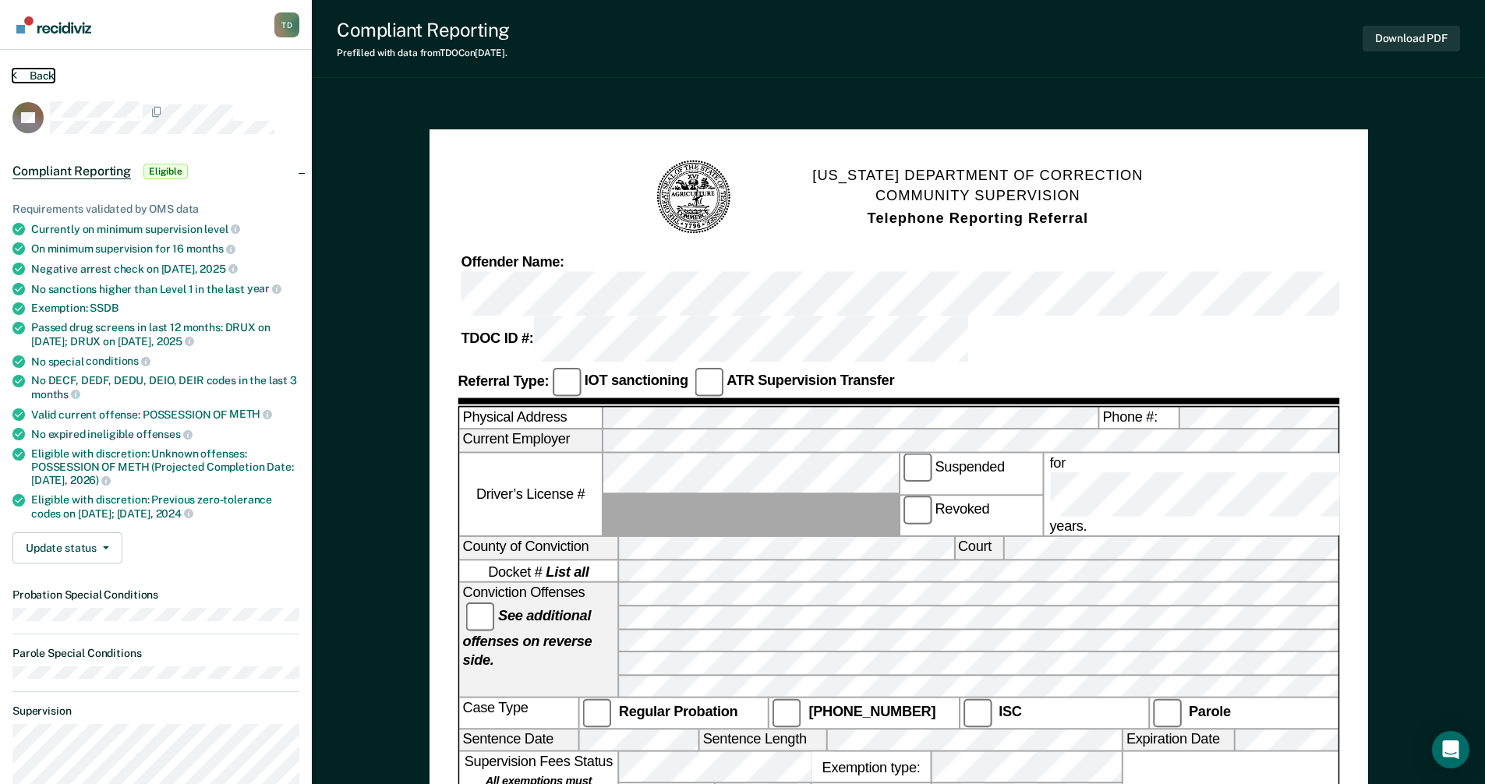
click at [27, 76] on button "Back" at bounding box center [33, 76] width 42 height 14
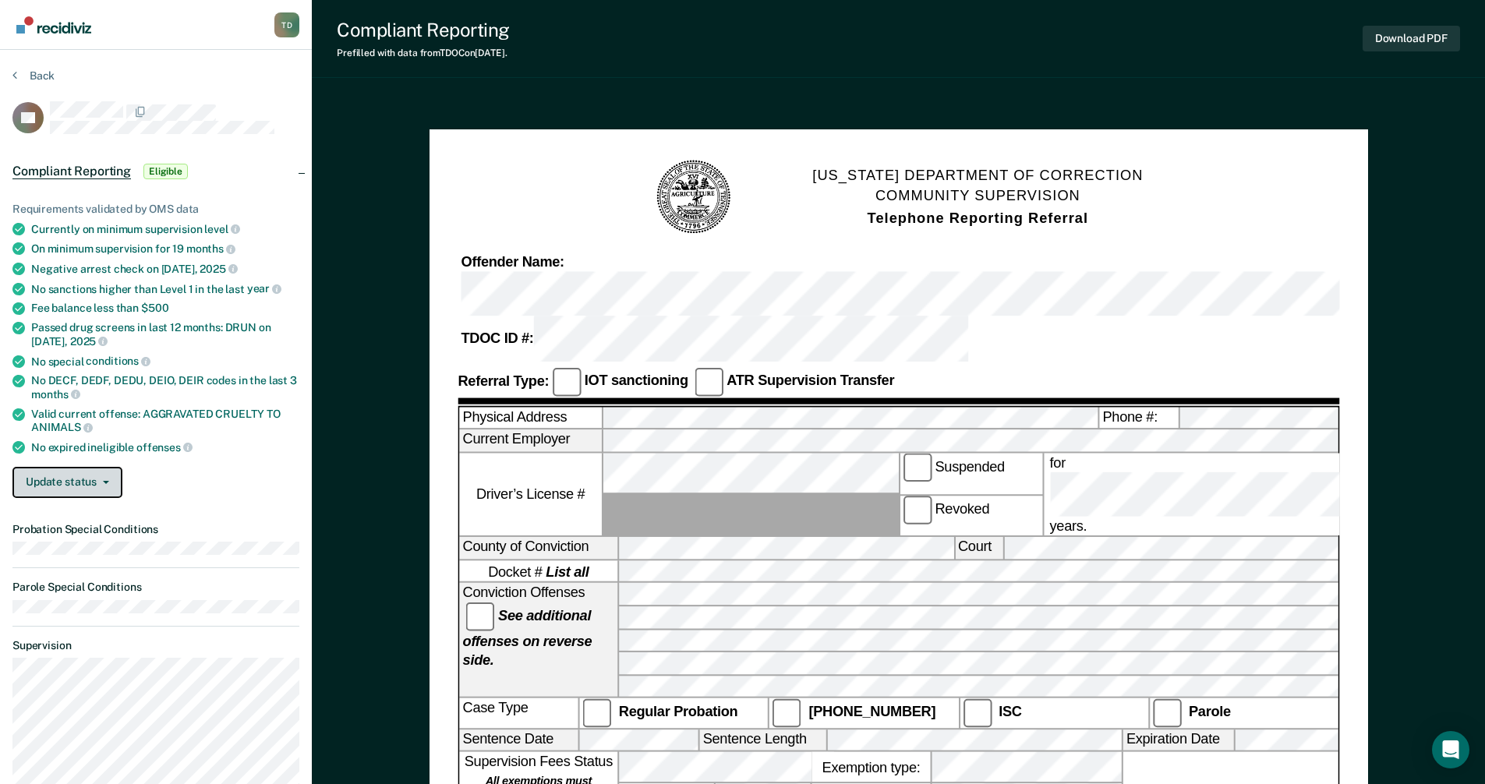
click at [95, 472] on button "Update status" at bounding box center [67, 482] width 110 height 31
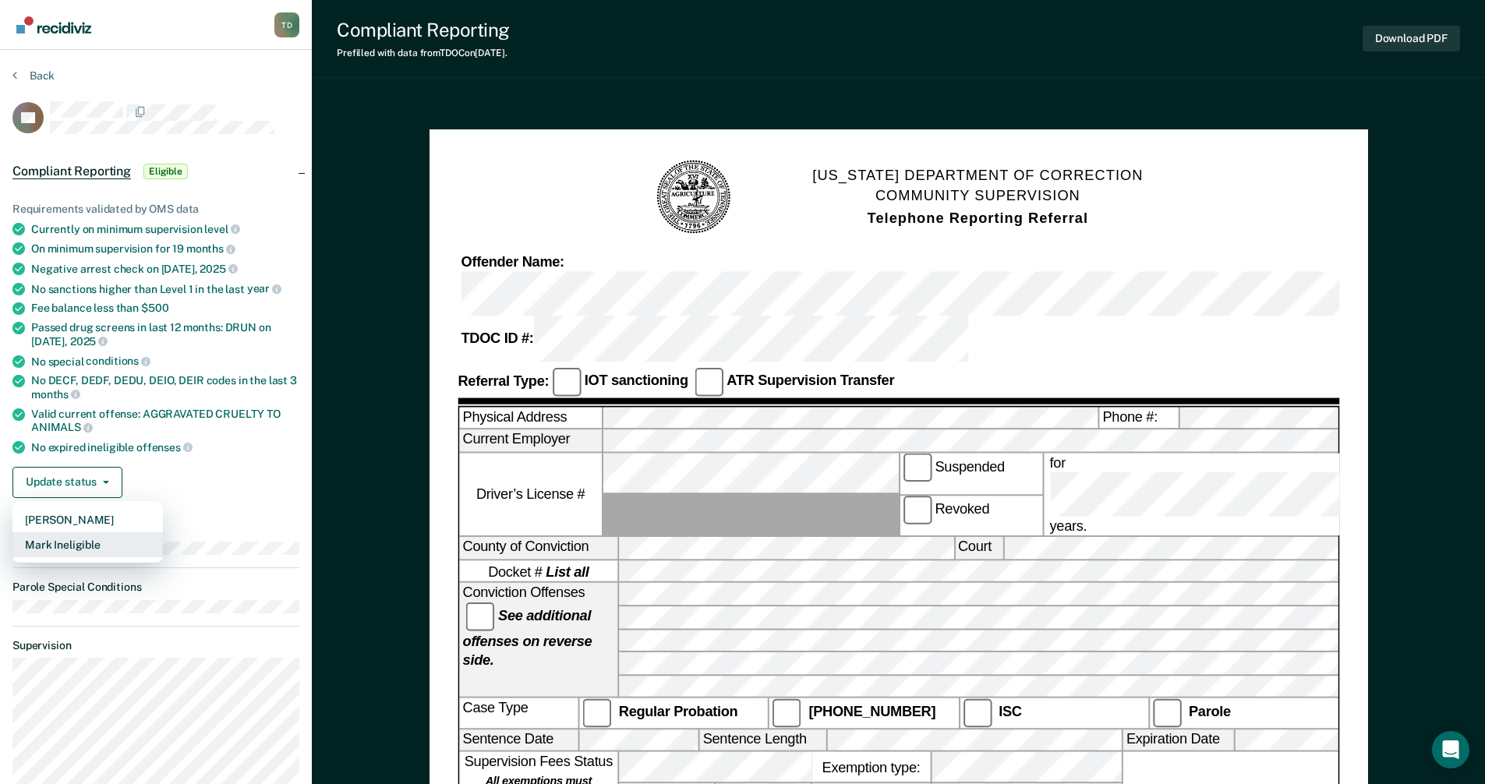
click at [58, 543] on button "Mark Ineligible" at bounding box center [87, 544] width 150 height 25
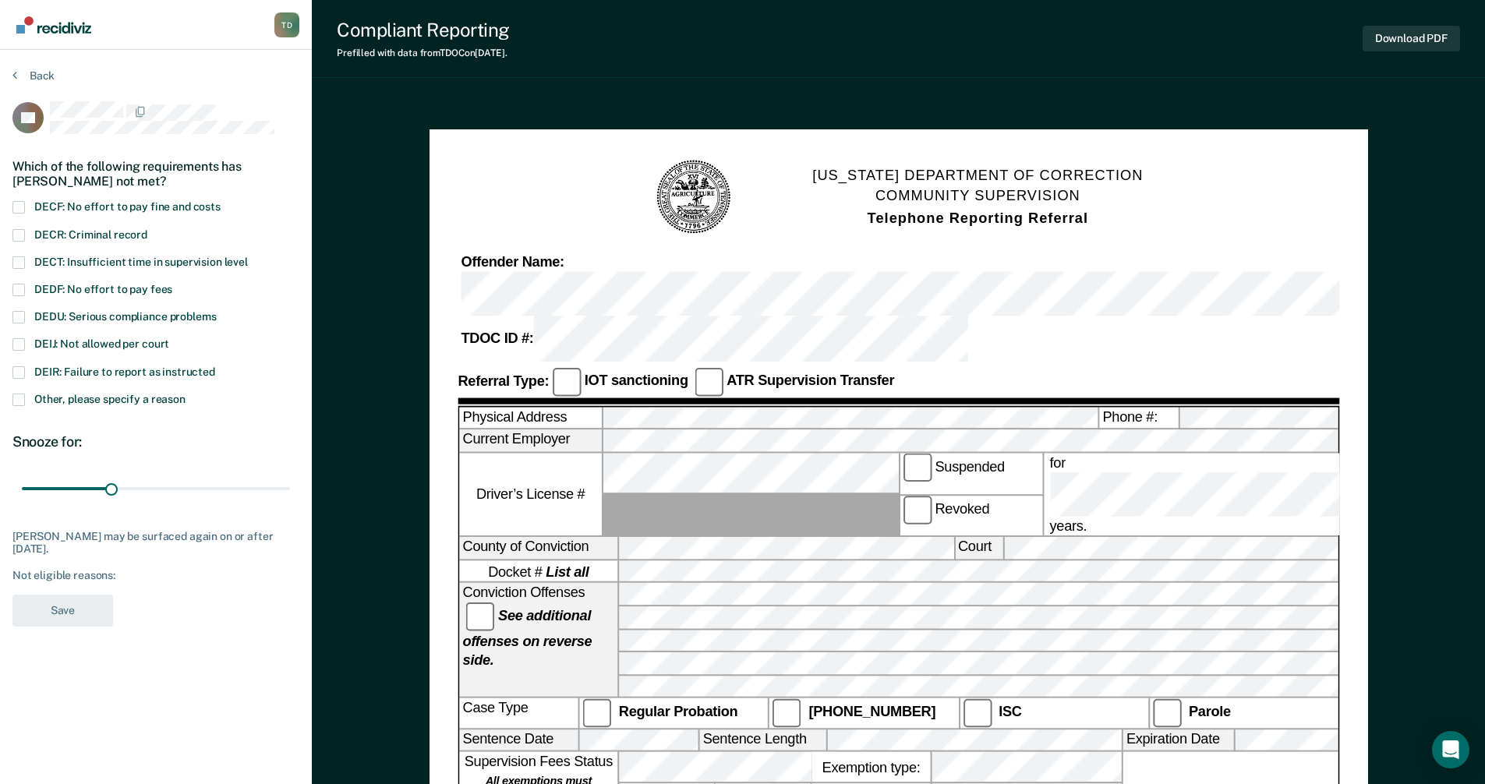
click at [16, 343] on span at bounding box center [18, 344] width 12 height 12
click at [169, 338] on input "DEIJ: Not allowed per court" at bounding box center [169, 338] width 0 height 0
drag, startPoint x: 111, startPoint y: 485, endPoint x: 431, endPoint y: 522, distance: 322.6
type input "90"
click at [290, 503] on input "range" at bounding box center [156, 489] width 268 height 27
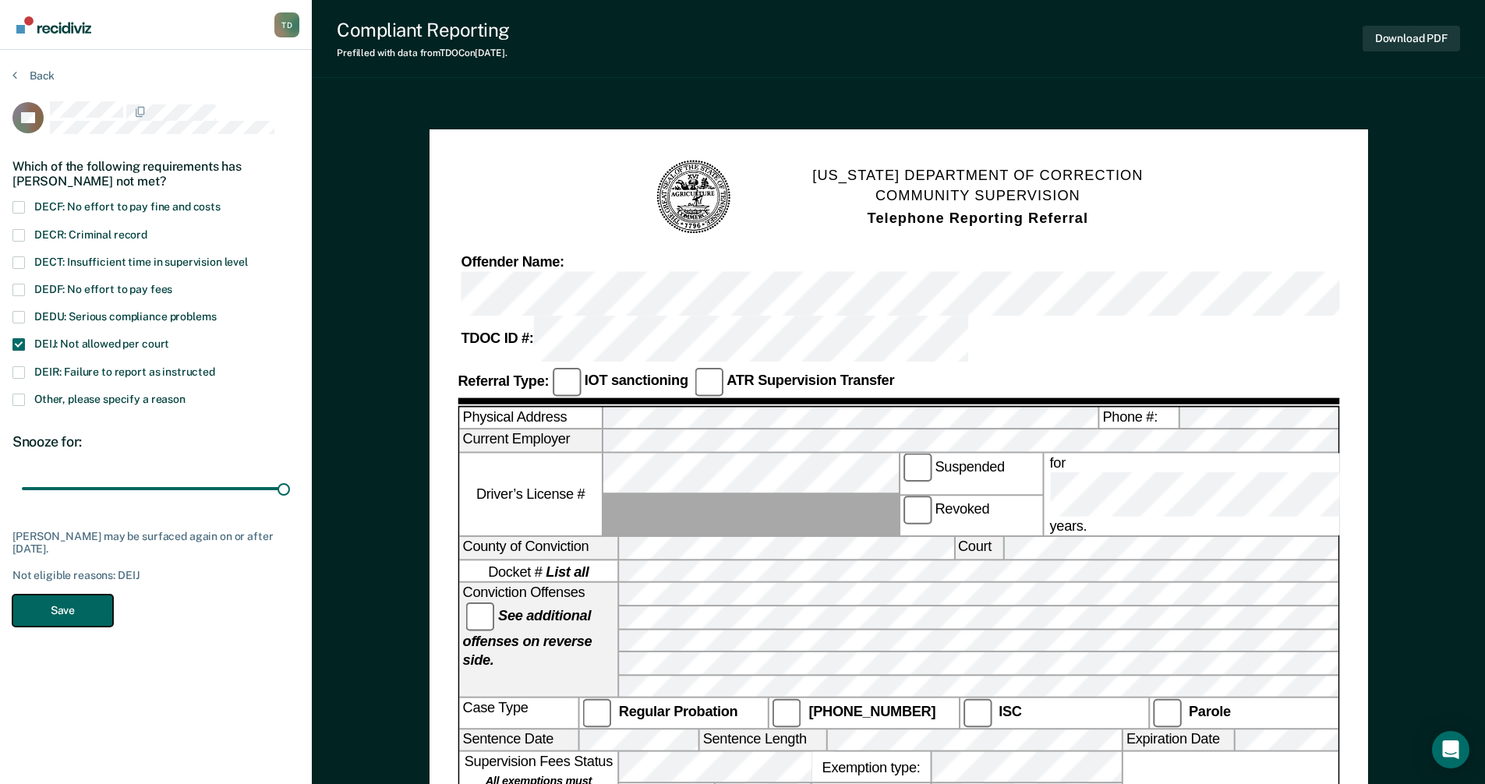
click at [55, 603] on button "Save" at bounding box center [62, 611] width 101 height 32
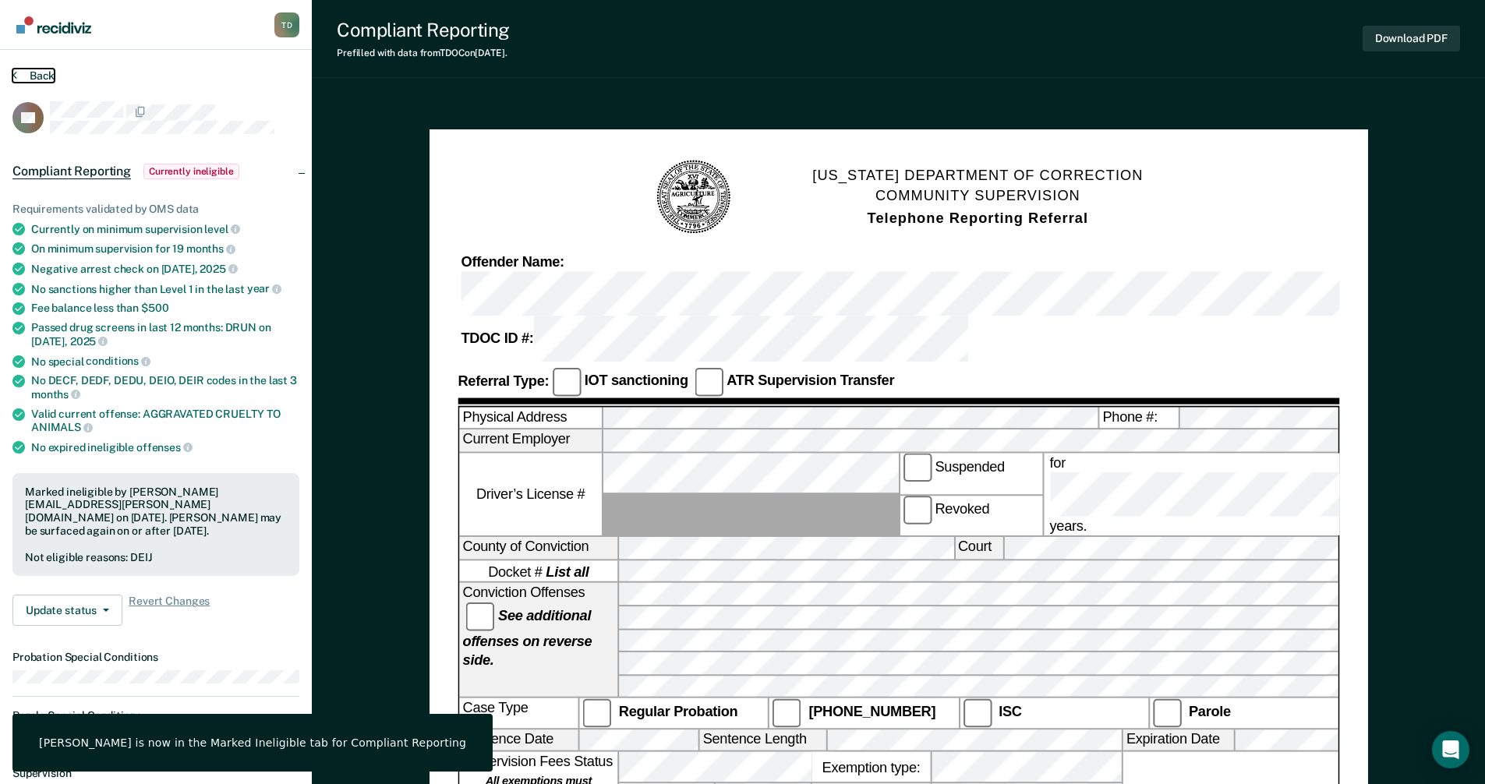
click at [48, 73] on button "Back" at bounding box center [33, 76] width 42 height 14
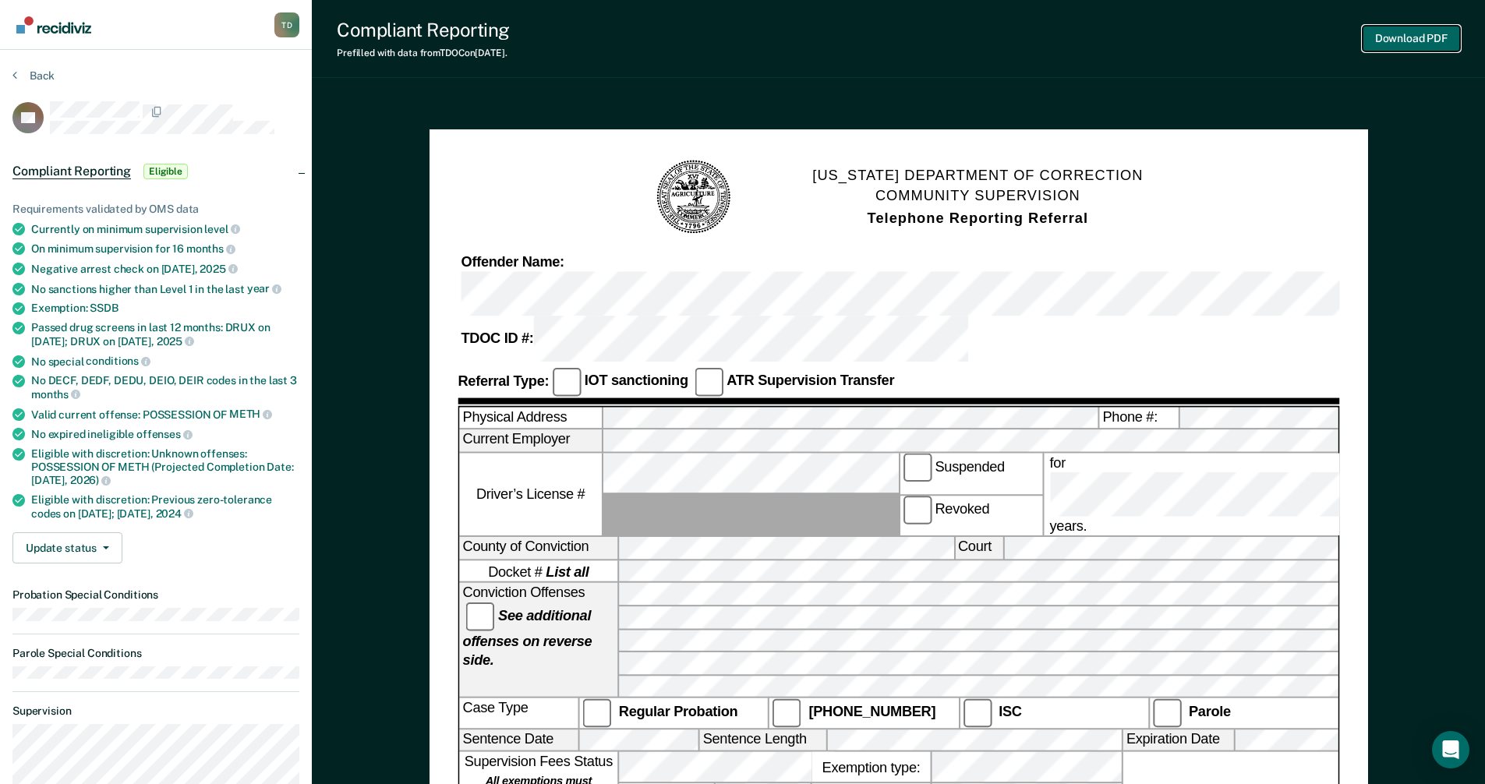
click at [1389, 39] on button "Download PDF" at bounding box center [1411, 39] width 97 height 26
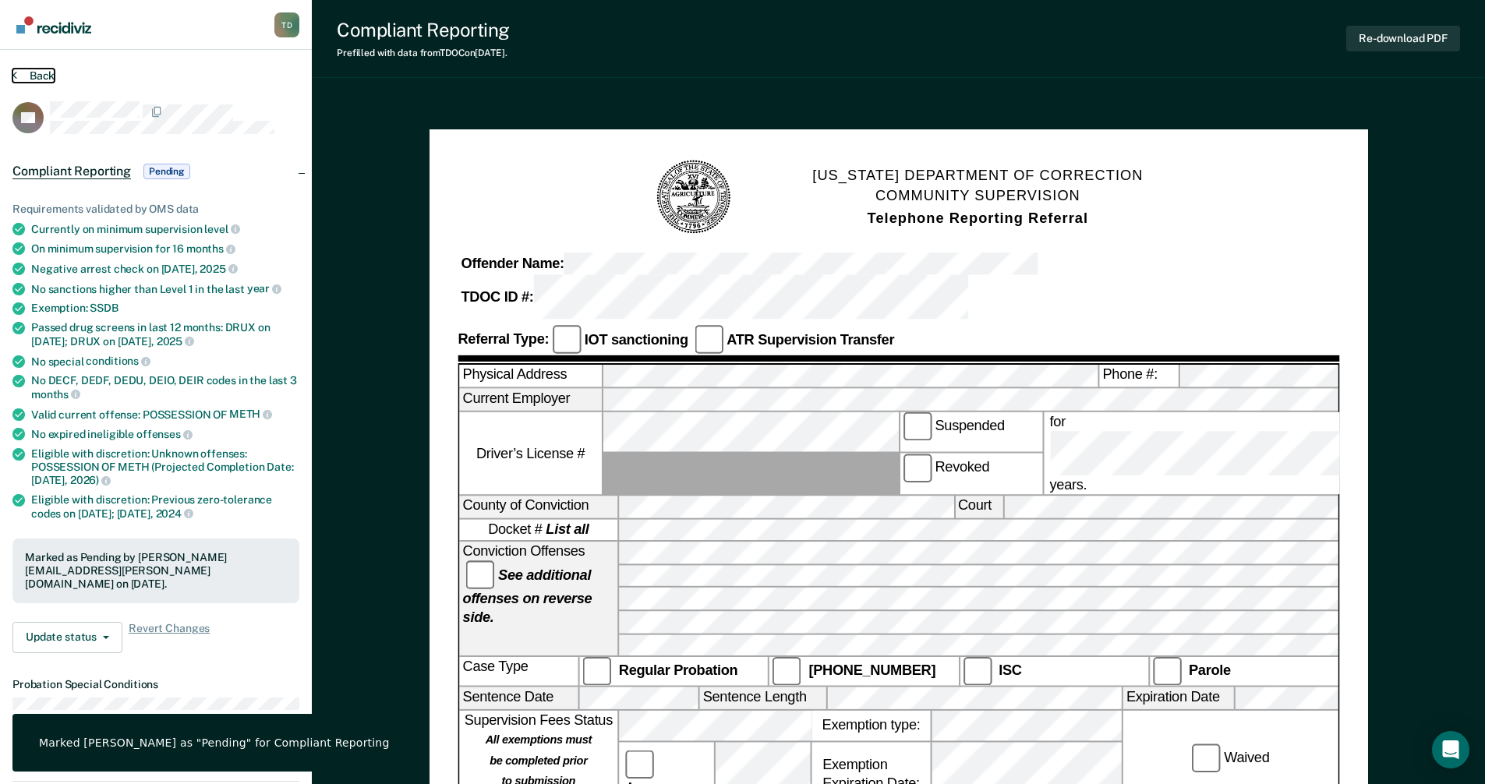
click at [35, 74] on button "Back" at bounding box center [33, 76] width 42 height 14
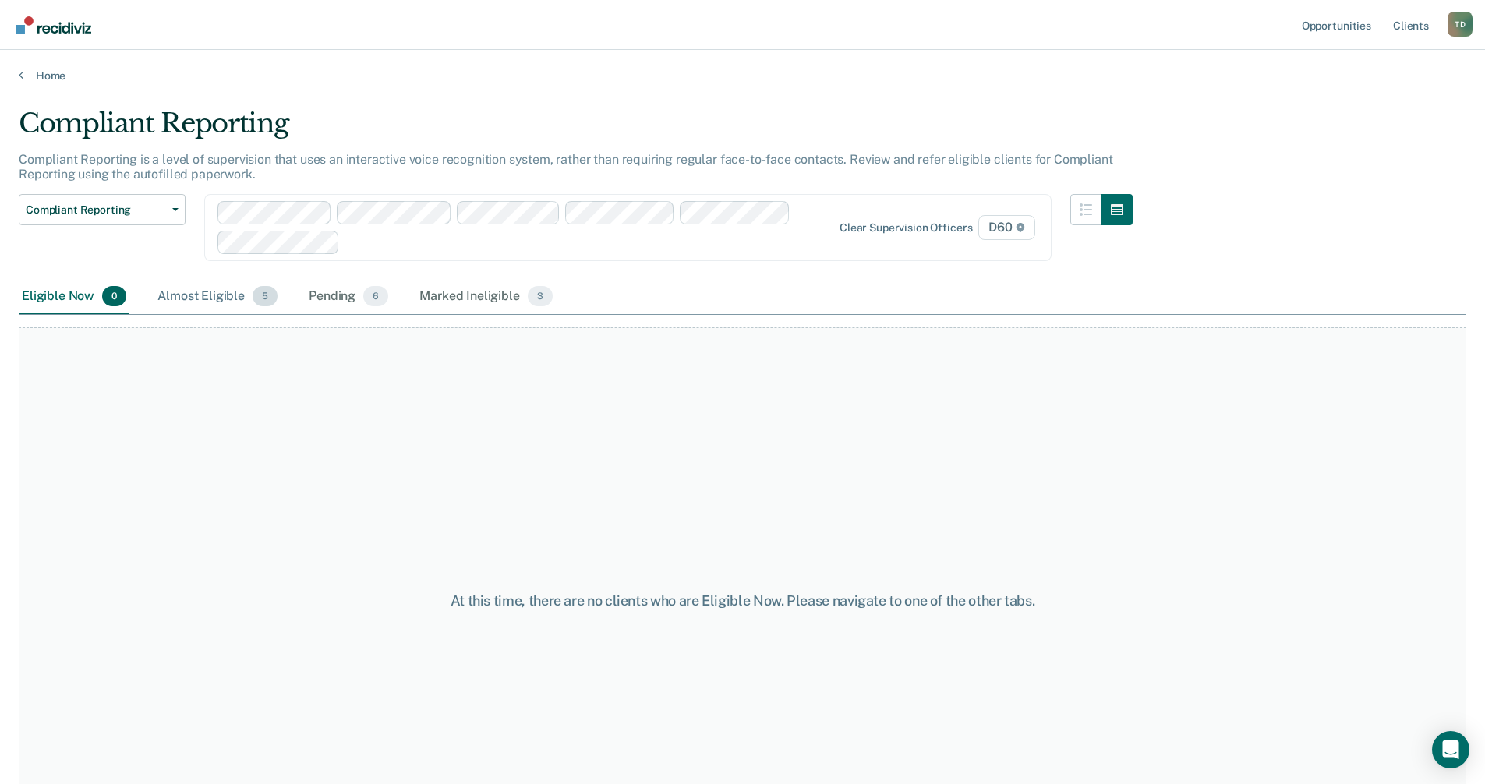
click at [198, 295] on div "Almost Eligible 5" at bounding box center [217, 297] width 126 height 34
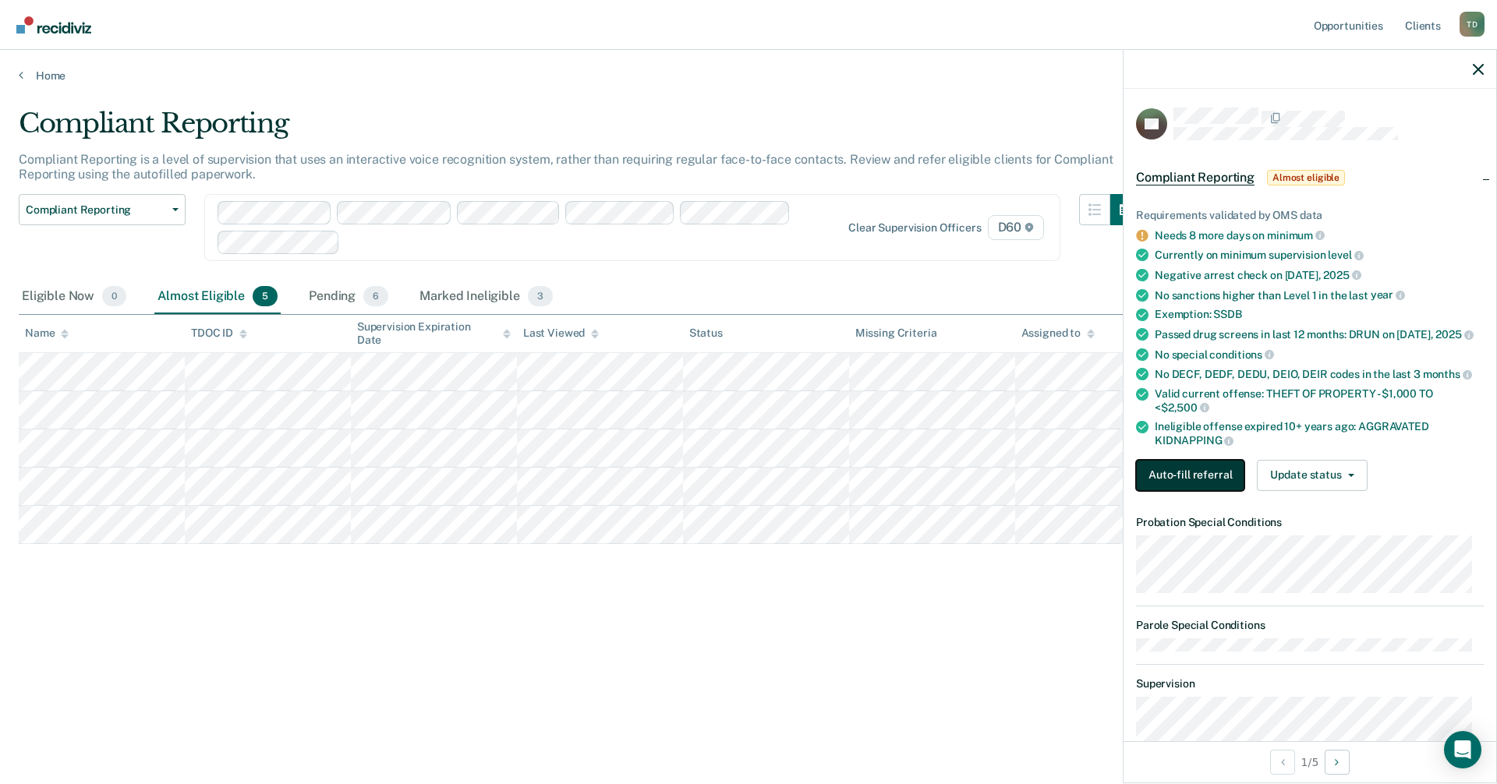
click at [1179, 471] on button "Auto-fill referral" at bounding box center [1190, 475] width 108 height 31
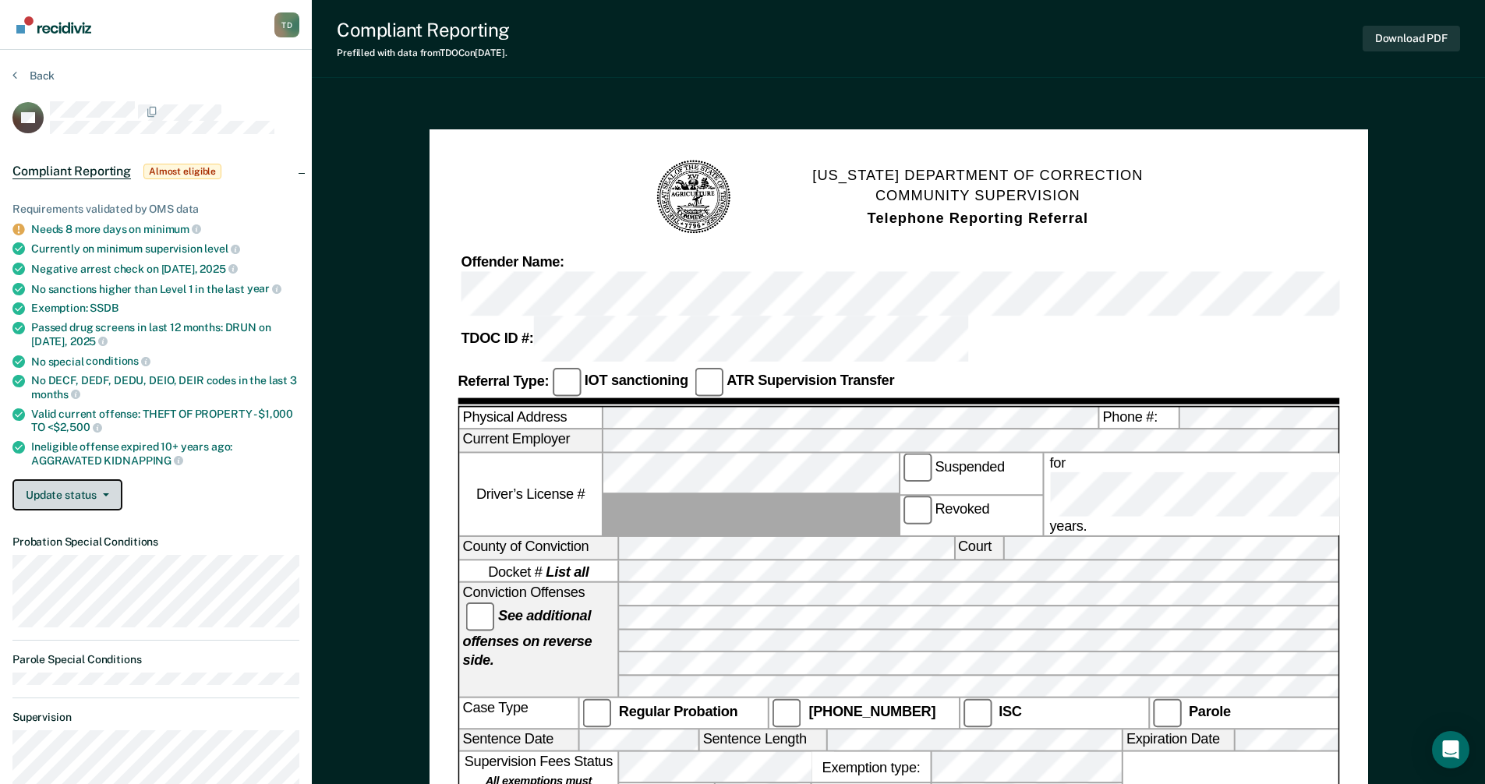
click at [113, 495] on button "Update status" at bounding box center [67, 494] width 110 height 31
click at [81, 552] on button "Mark Ineligible" at bounding box center [87, 557] width 150 height 25
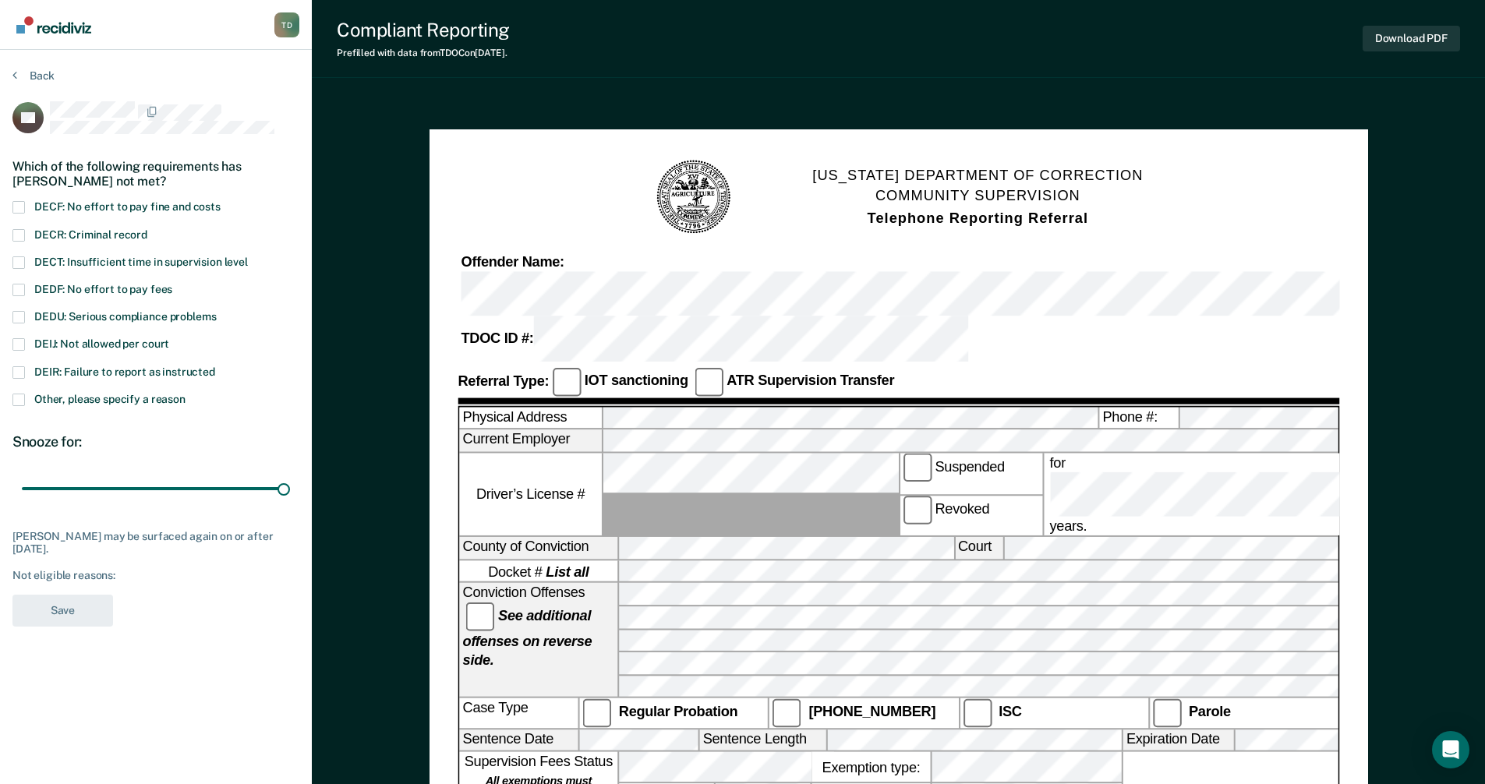
drag, startPoint x: 117, startPoint y: 490, endPoint x: 425, endPoint y: 506, distance: 308.3
type input "90"
click at [290, 503] on input "range" at bounding box center [156, 489] width 268 height 27
click at [21, 346] on span at bounding box center [18, 344] width 12 height 12
click at [169, 338] on input "DEIJ: Not allowed per court" at bounding box center [169, 338] width 0 height 0
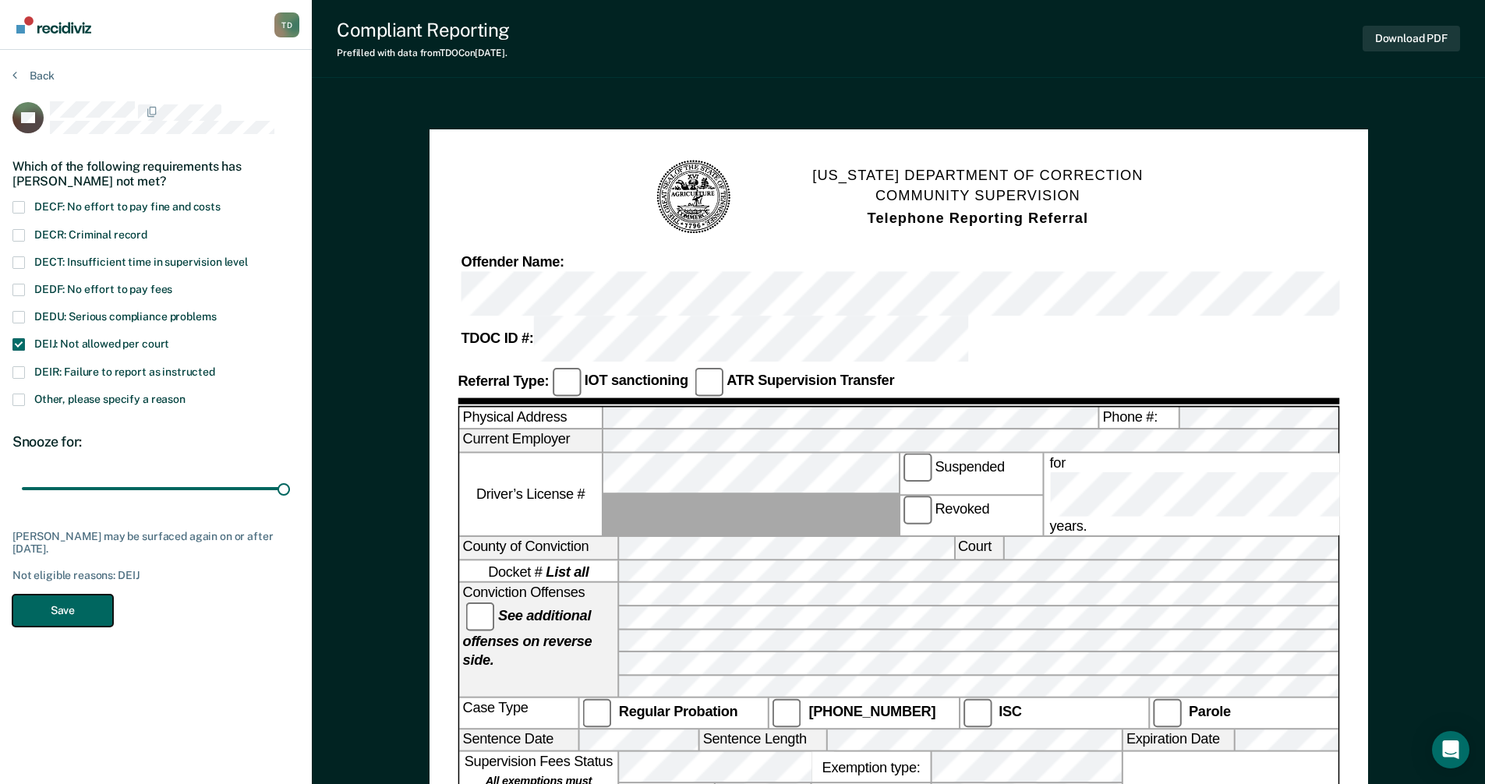
click at [82, 605] on button "Save" at bounding box center [62, 611] width 101 height 32
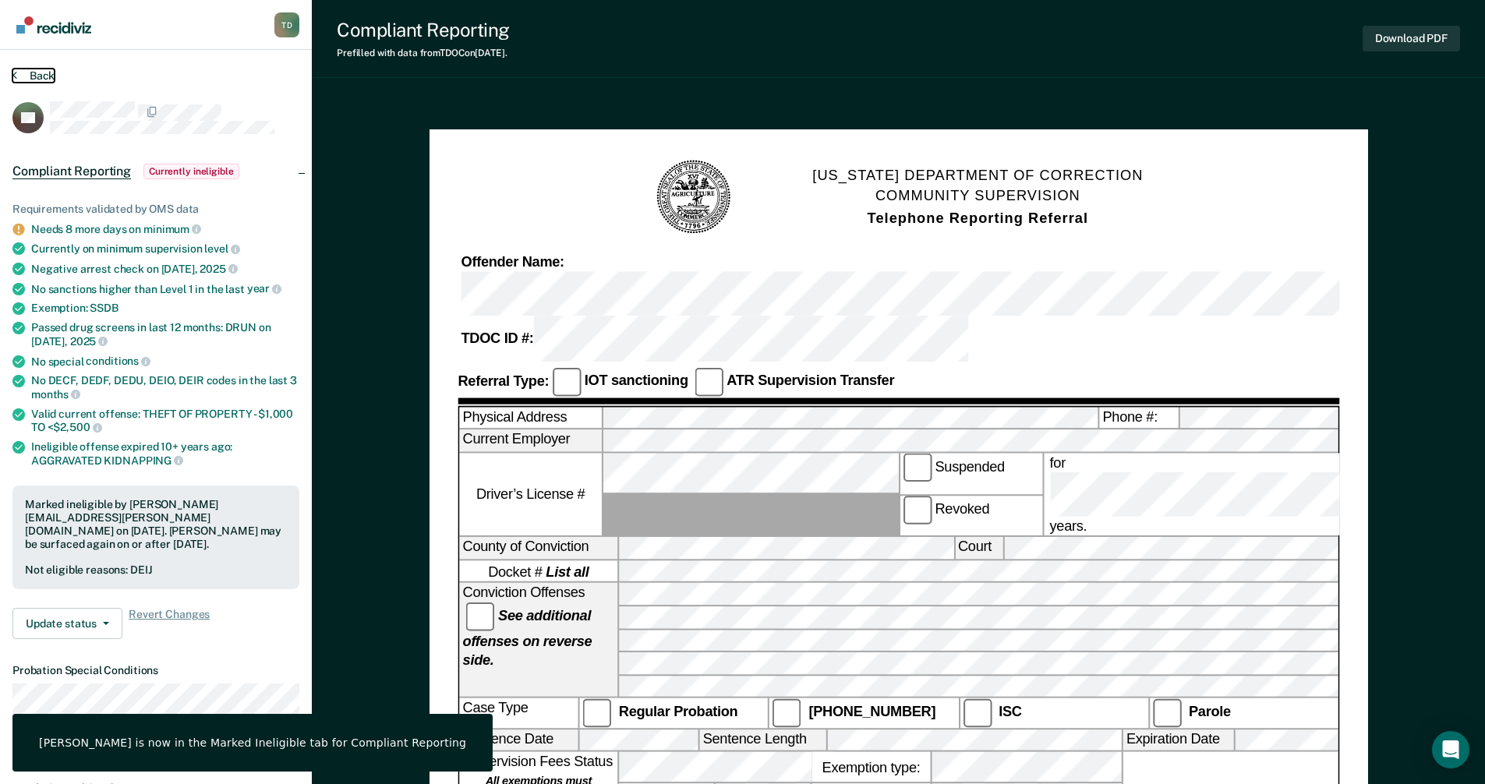
click at [44, 75] on button "Back" at bounding box center [33, 76] width 42 height 14
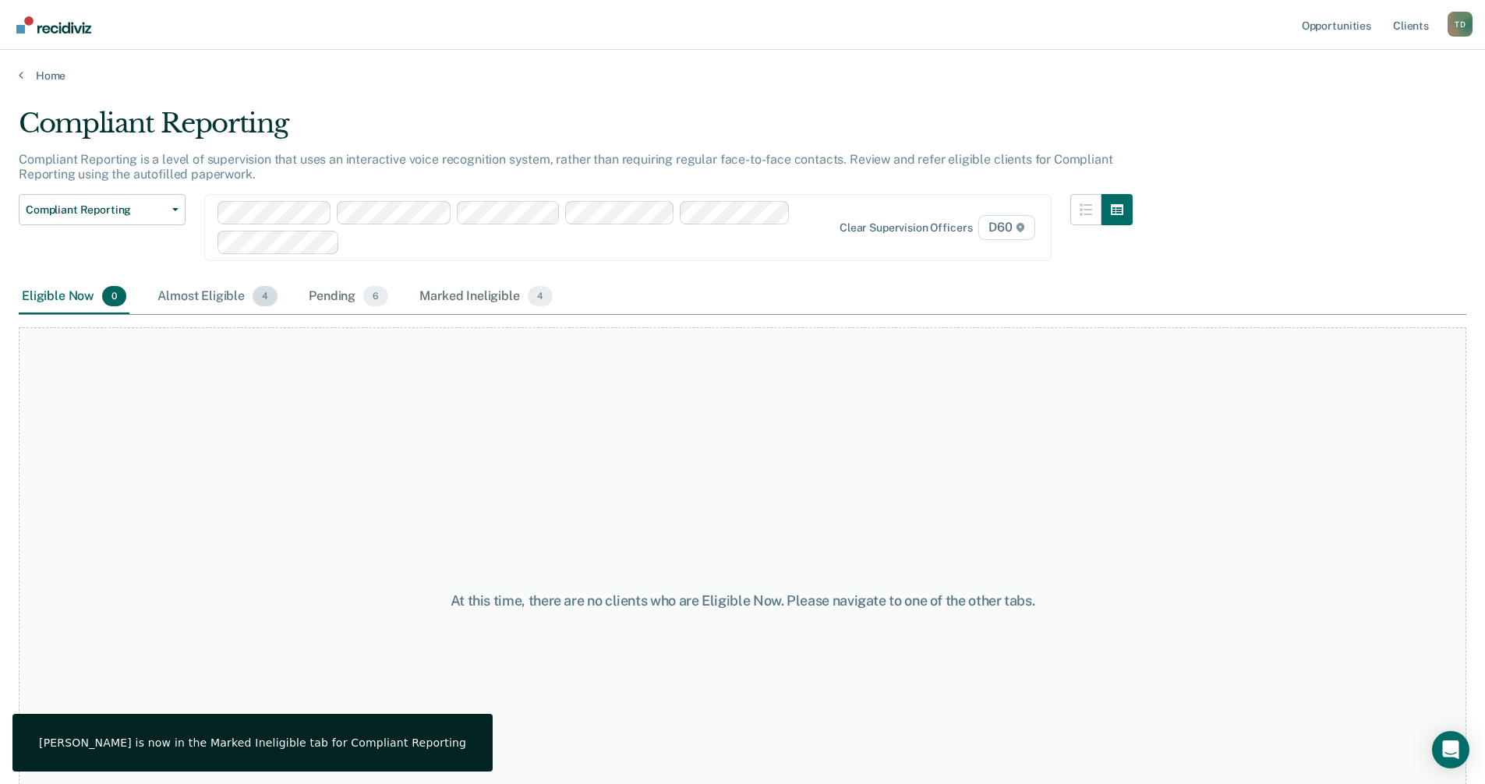
click at [221, 295] on div "Almost Eligible 4" at bounding box center [217, 297] width 126 height 34
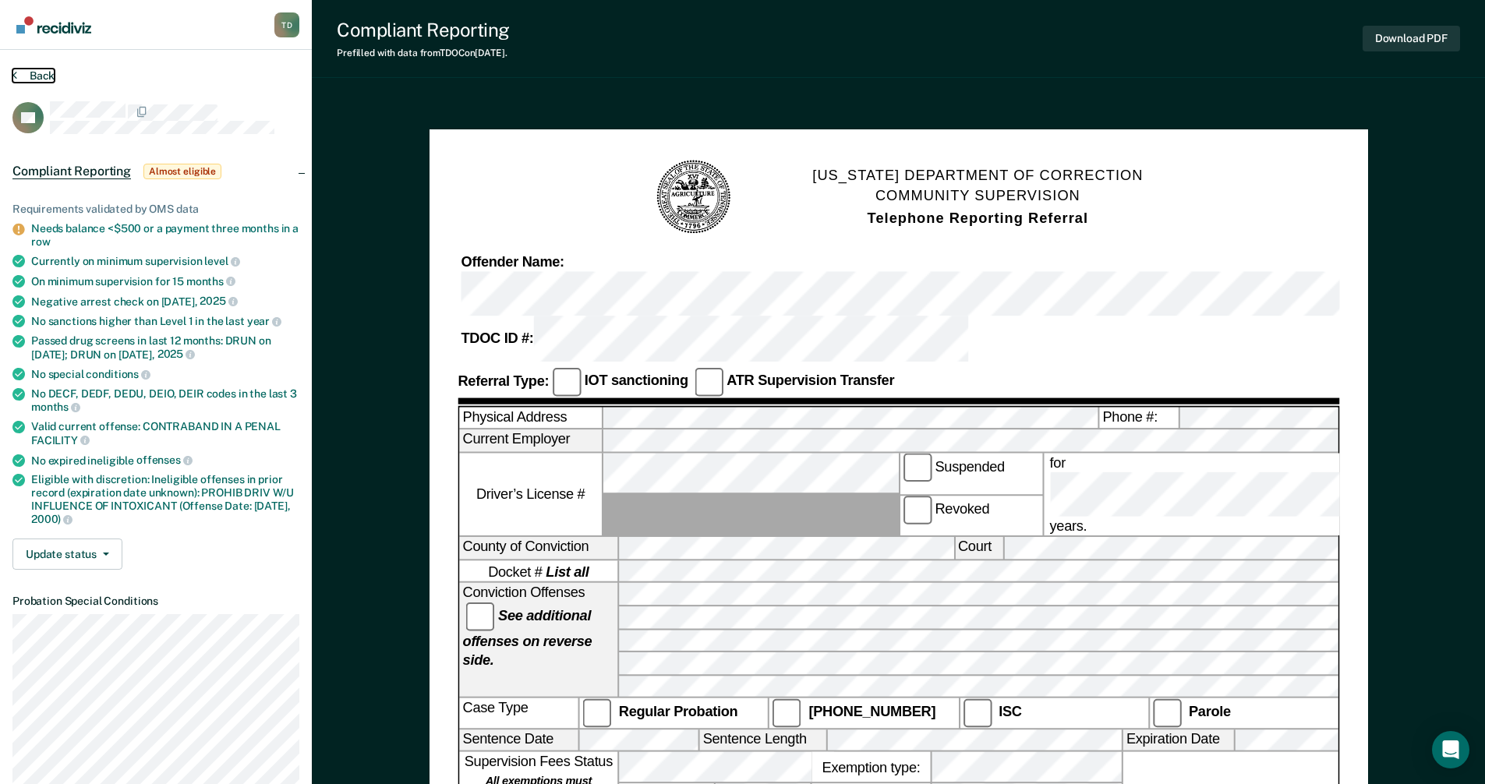
click at [34, 74] on button "Back" at bounding box center [33, 76] width 42 height 14
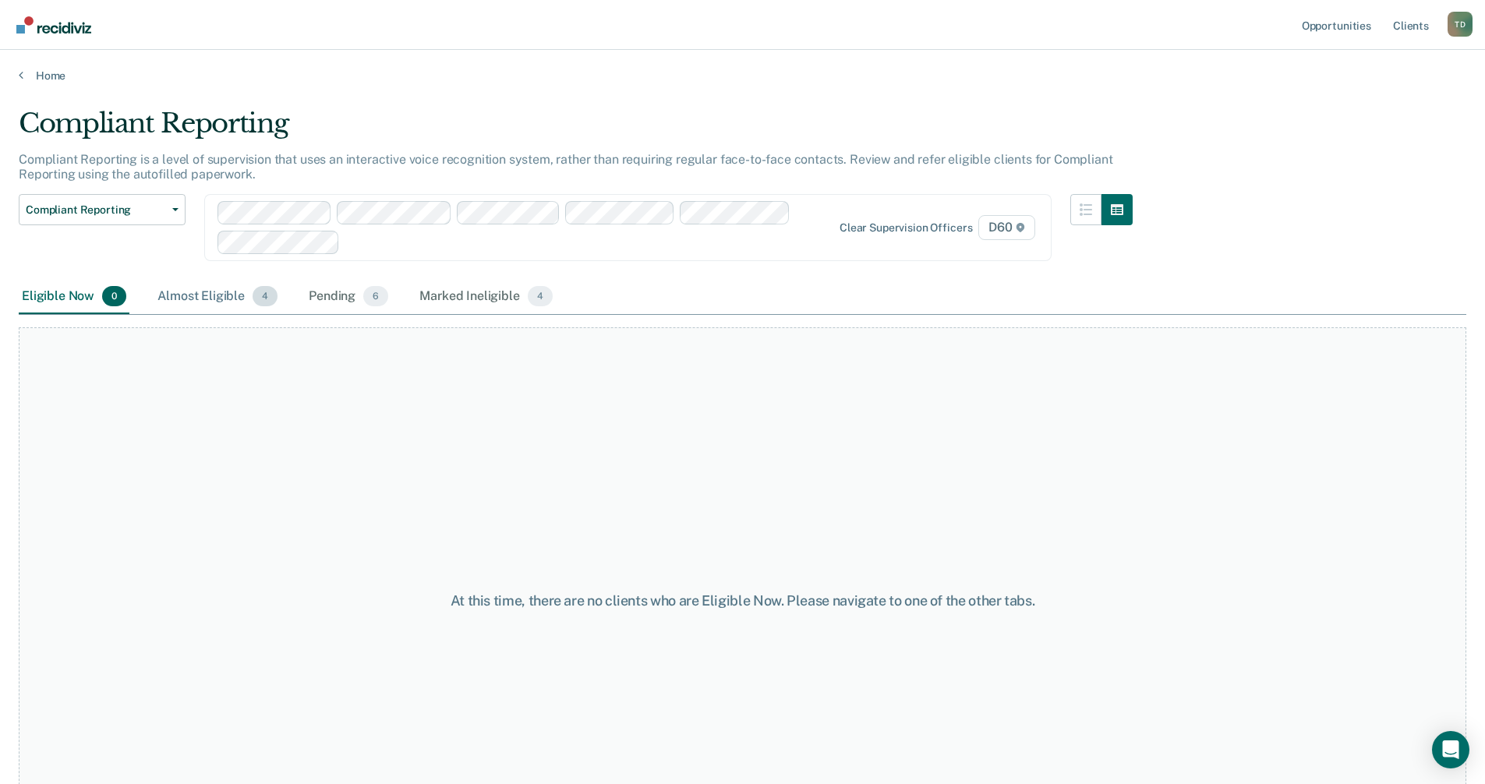
click at [212, 290] on div "Almost Eligible 4" at bounding box center [217, 297] width 126 height 34
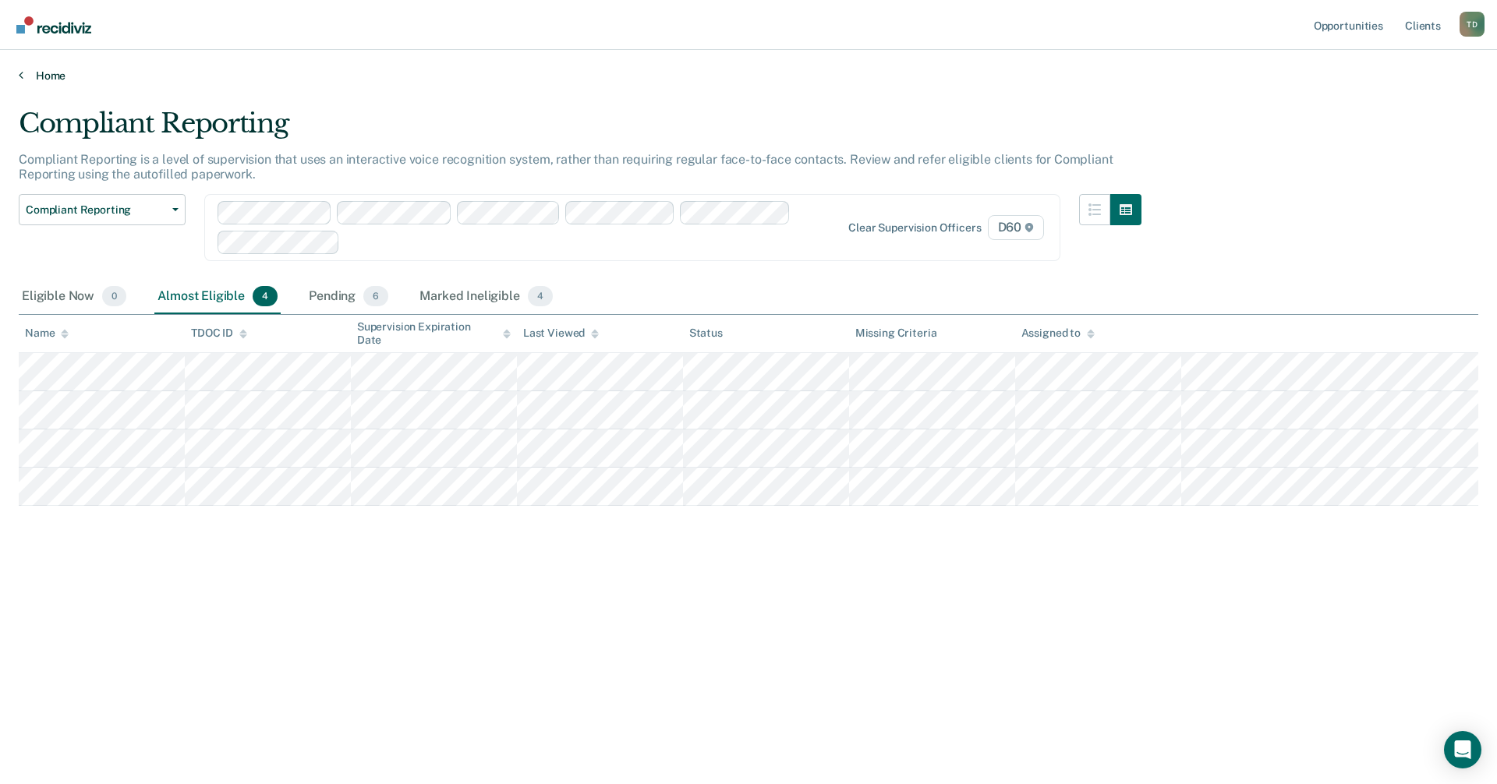
click at [34, 70] on link "Home" at bounding box center [748, 76] width 1459 height 14
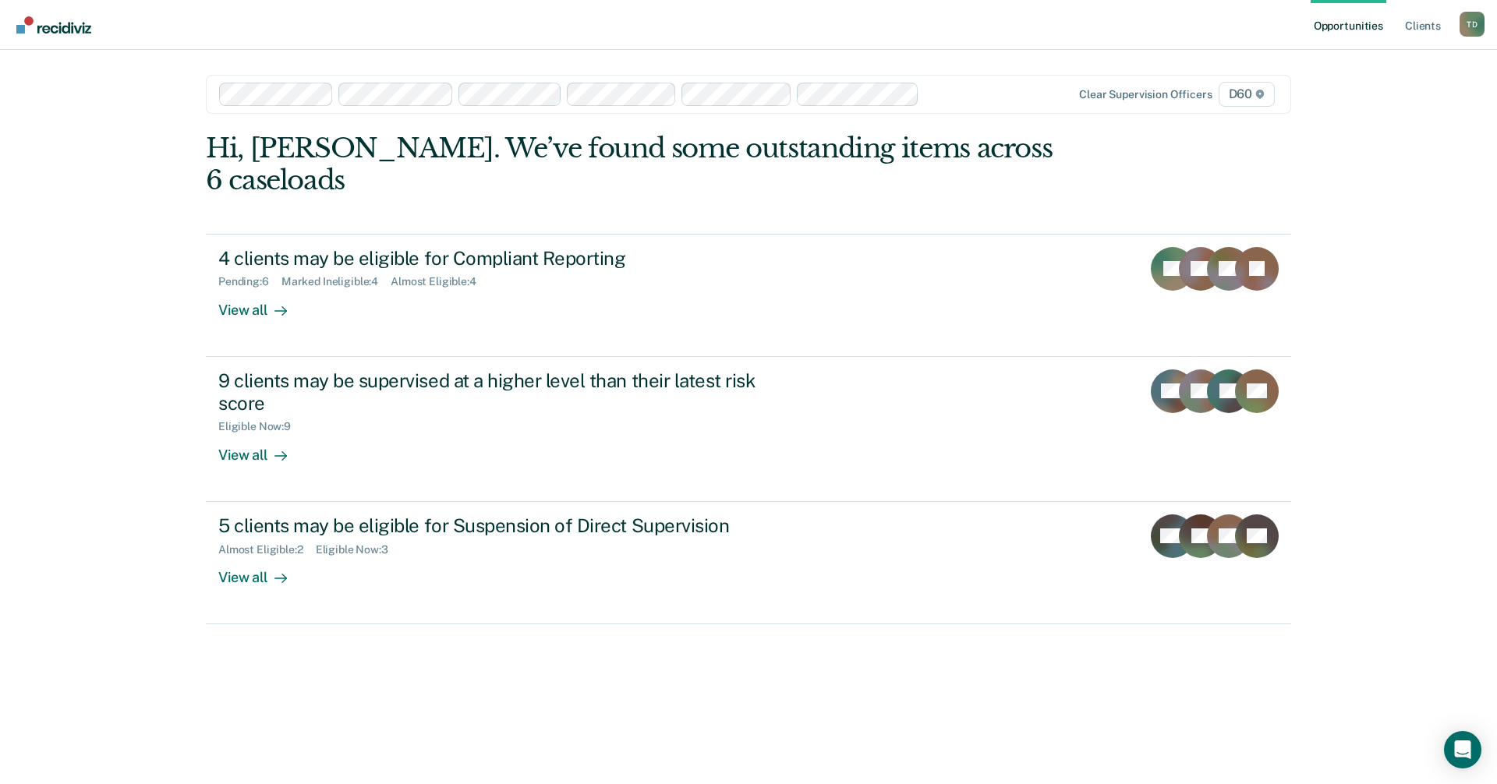
click at [190, 320] on main "Clear supervision officers D60 Hi, Taneshia. We’ve found some outstanding items…" at bounding box center [748, 398] width 1123 height 697
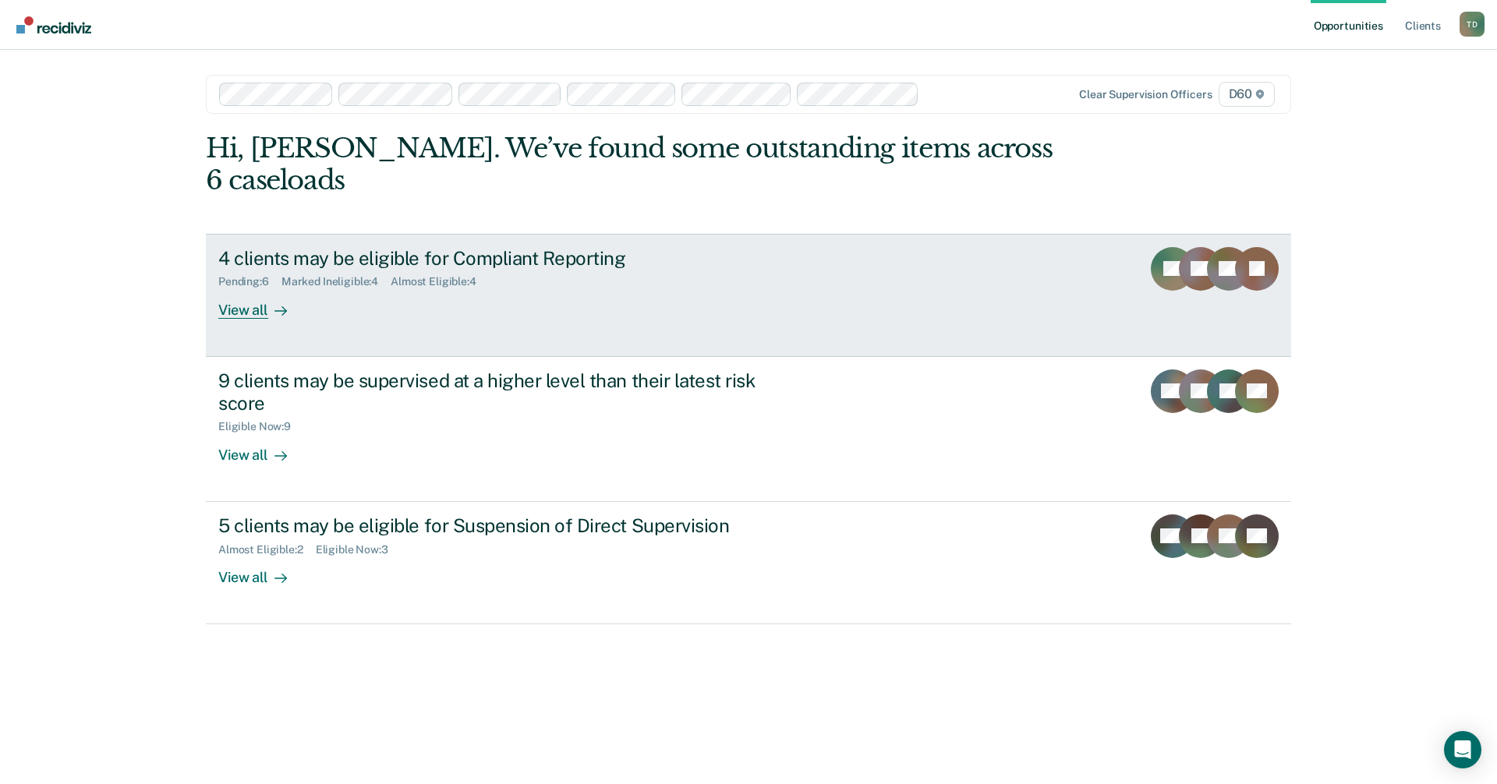
click at [249, 288] on div "View all" at bounding box center [261, 303] width 87 height 30
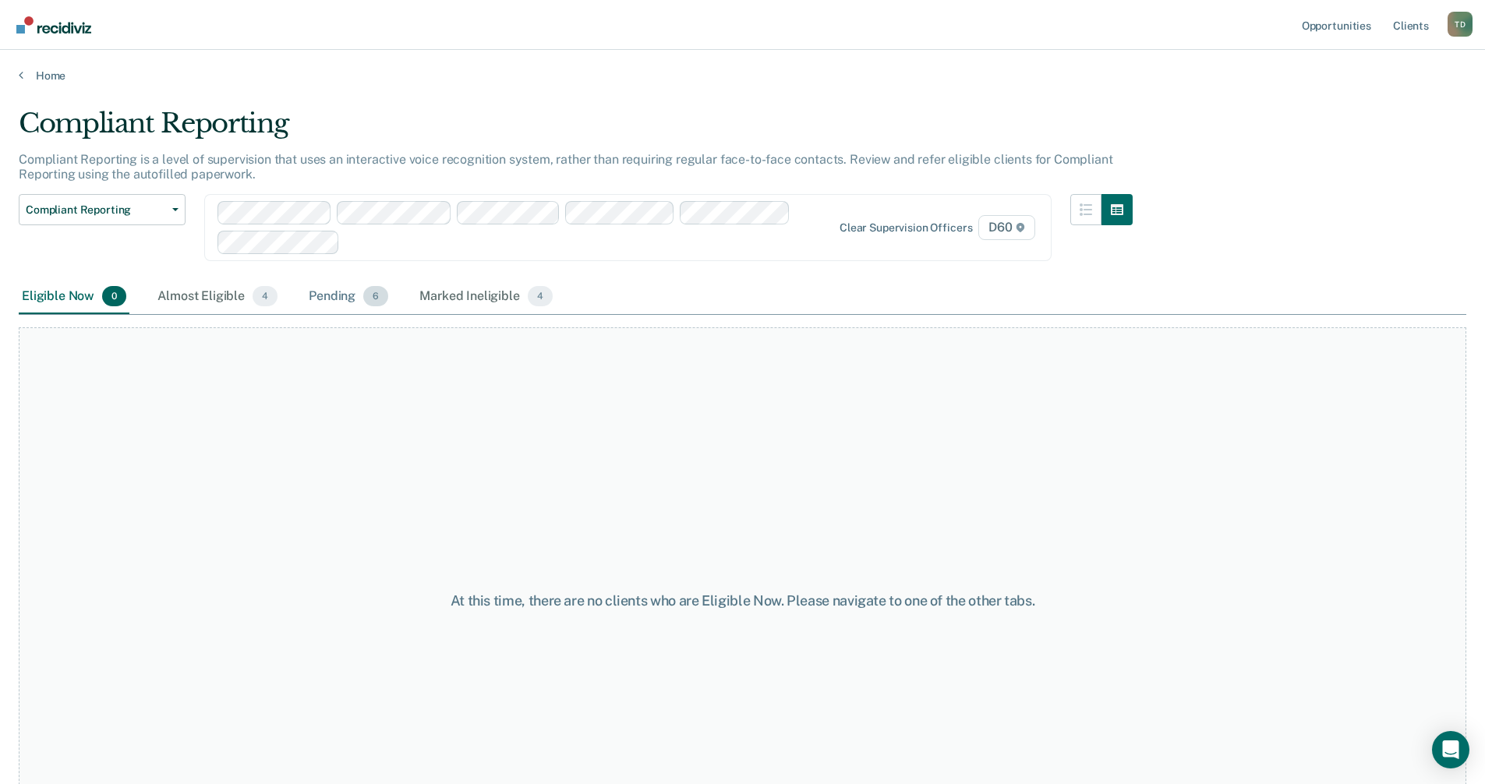
click at [331, 295] on div "Pending 6" at bounding box center [349, 297] width 86 height 34
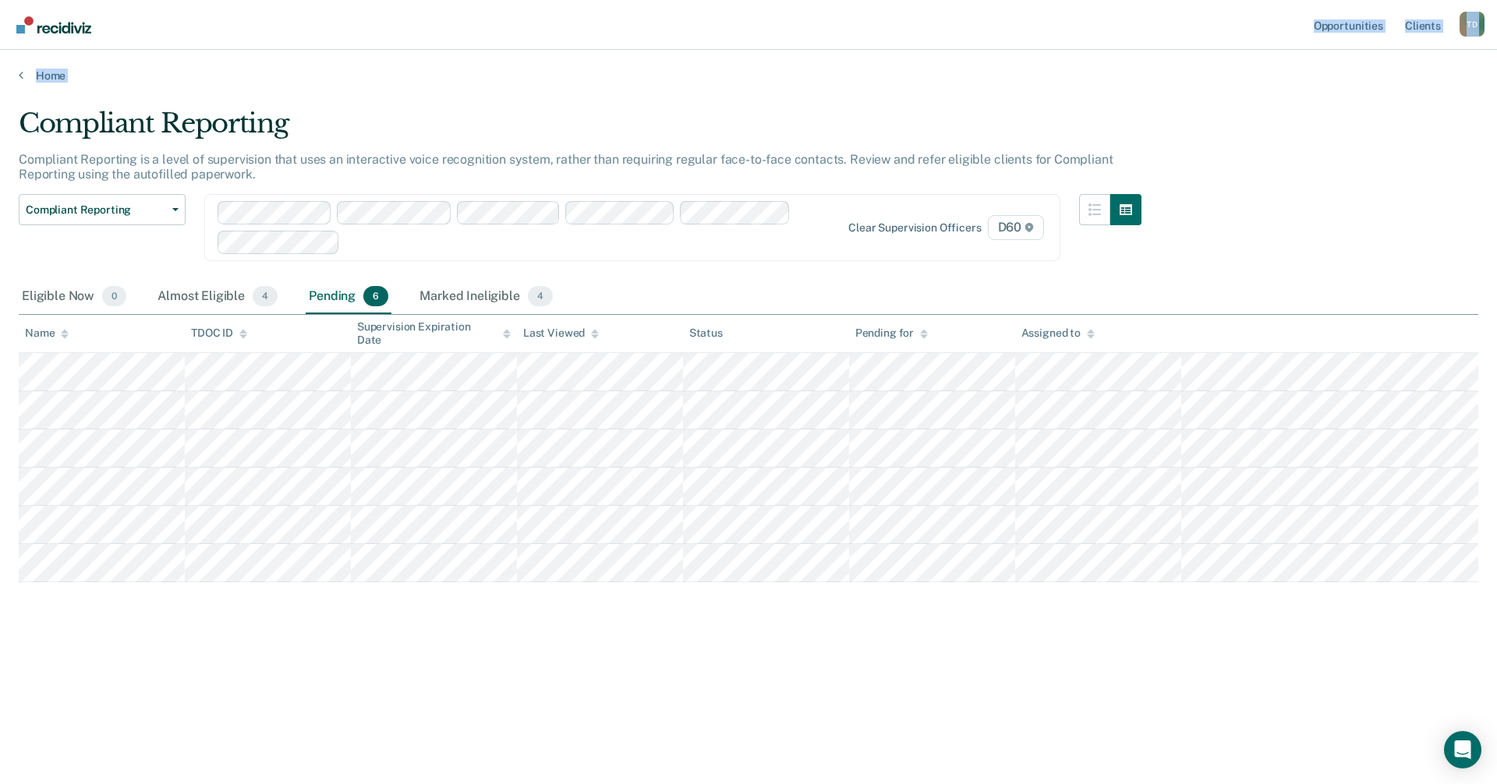
drag, startPoint x: 931, startPoint y: 29, endPoint x: -392, endPoint y: 126, distance: 1326.5
click at [0, 126] on html "Looks like you’re using Internet Explorer 11. For faster loading and a better e…" at bounding box center [748, 392] width 1497 height 784
